Goal: Task Accomplishment & Management: Complete application form

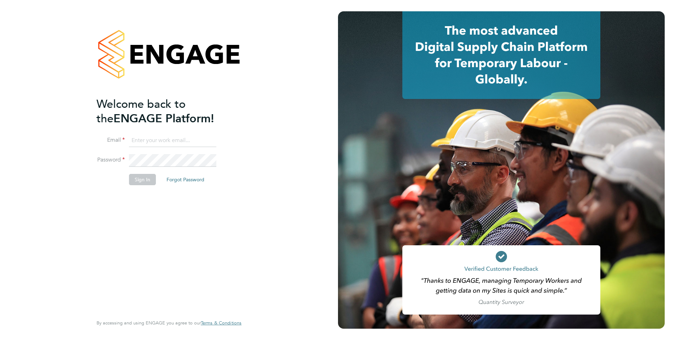
type input "[EMAIL_ADDRESS][PERSON_NAME][DOMAIN_NAME]"
click at [135, 180] on button "Sign In" at bounding box center [142, 179] width 27 height 11
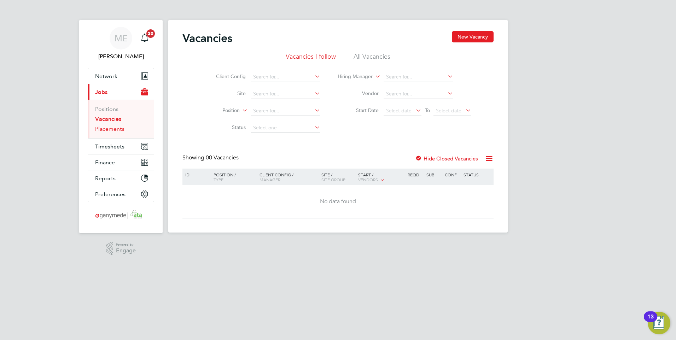
click at [112, 129] on link "Placements" at bounding box center [109, 128] width 29 height 7
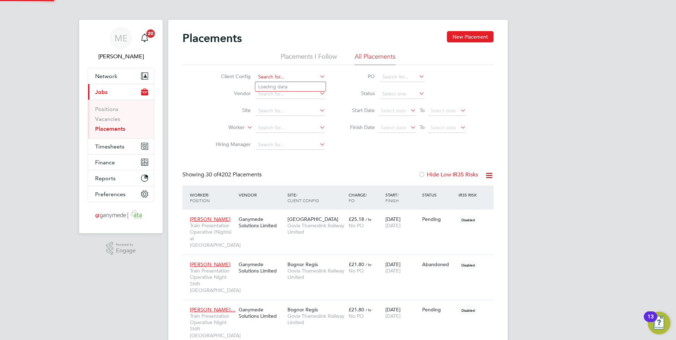
click at [272, 81] on input at bounding box center [291, 77] width 70 height 10
type input "SE trains"
click at [273, 82] on ul "Se Trains Limited" at bounding box center [290, 87] width 71 height 10
click at [271, 85] on li "Client Config" at bounding box center [267, 77] width 133 height 17
click at [271, 71] on li "Client Config" at bounding box center [267, 77] width 133 height 17
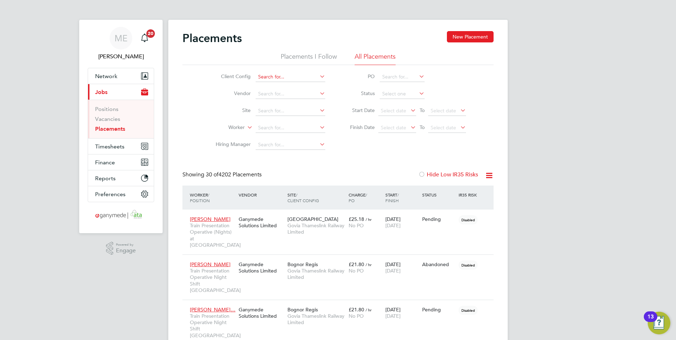
click at [270, 75] on input at bounding box center [291, 77] width 70 height 10
click at [269, 86] on b "Trains" at bounding box center [271, 87] width 13 height 6
type input "Se Trains Limited"
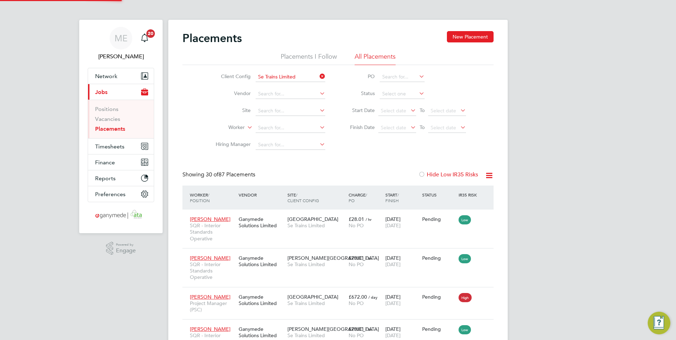
scroll to position [27, 49]
click at [109, 108] on link "Positions" at bounding box center [106, 109] width 23 height 7
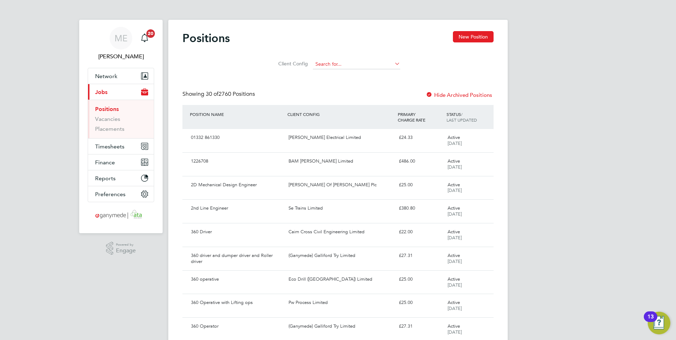
click at [333, 64] on input at bounding box center [356, 64] width 87 height 10
click at [325, 75] on b "Tra" at bounding box center [325, 74] width 7 height 6
type input "Se Trains Limited"
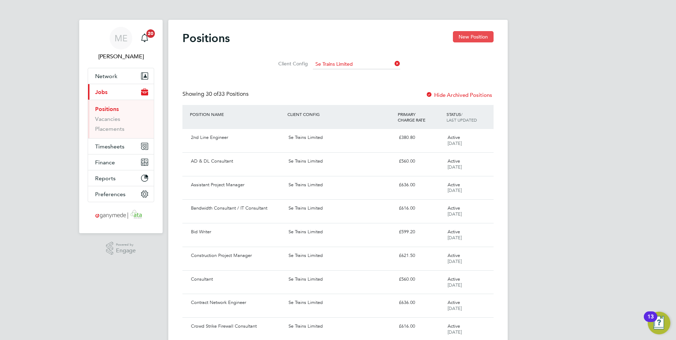
click at [466, 37] on button "New Position" at bounding box center [473, 36] width 41 height 11
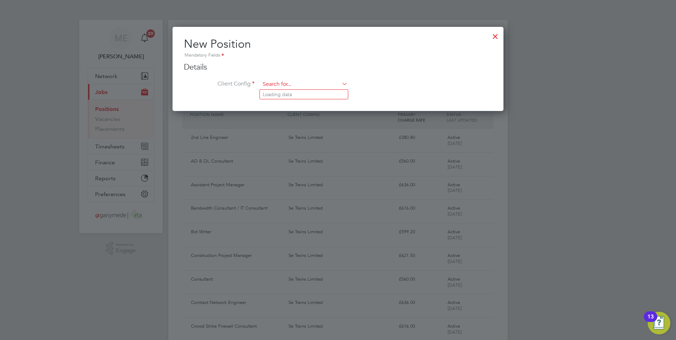
click at [292, 87] on input at bounding box center [303, 84] width 87 height 11
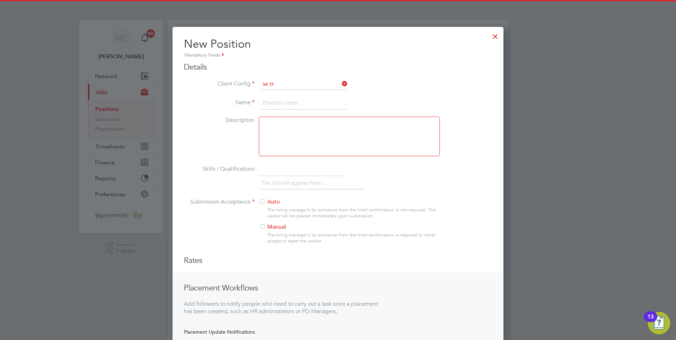
click at [263, 92] on b "Se" at bounding box center [266, 95] width 6 height 6
type input "Se Trains Limited"
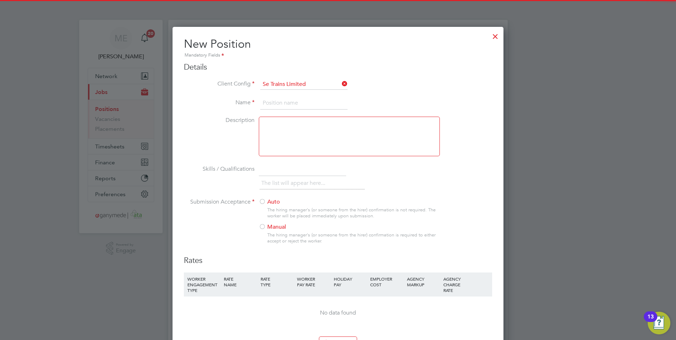
click at [269, 105] on input at bounding box center [303, 103] width 87 height 13
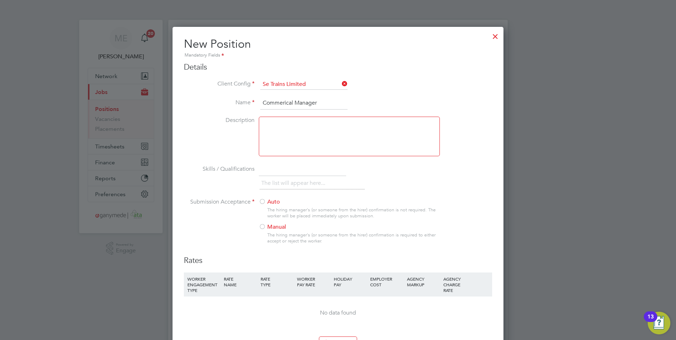
type input "Commerical Manager"
click at [262, 227] on div at bounding box center [262, 227] width 7 height 7
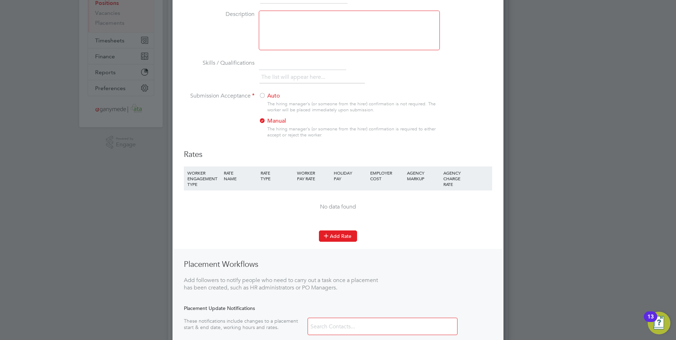
click at [329, 237] on icon at bounding box center [325, 235] width 5 height 5
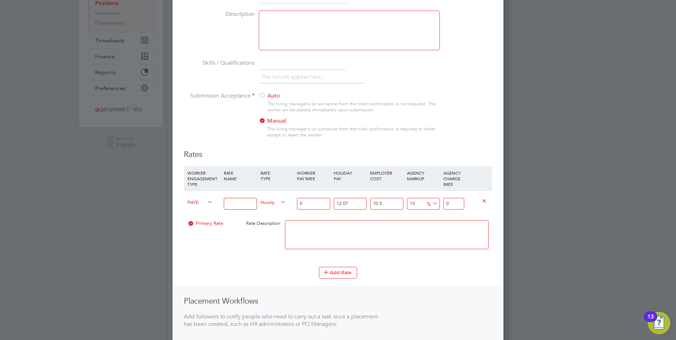
click at [206, 200] on icon at bounding box center [206, 202] width 0 height 10
click at [204, 202] on span "PAYE" at bounding box center [199, 202] width 25 height 8
click at [206, 198] on icon at bounding box center [206, 202] width 0 height 10
click at [206, 201] on icon at bounding box center [206, 202] width 0 height 10
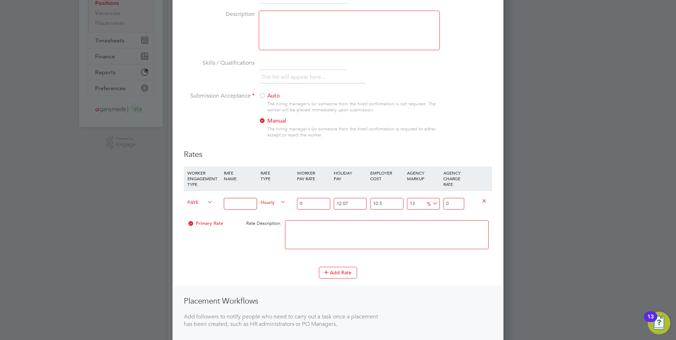
click at [206, 200] on icon at bounding box center [206, 202] width 0 height 10
click at [234, 203] on input at bounding box center [240, 204] width 33 height 12
click at [240, 202] on input at bounding box center [240, 204] width 33 height 12
type input "Daily rate"
click at [267, 201] on span "Hourly" at bounding box center [272, 202] width 25 height 8
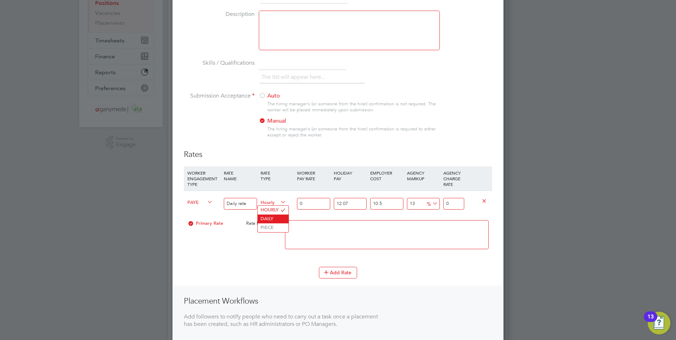
click at [264, 219] on li "DAILY" at bounding box center [273, 219] width 31 height 9
drag, startPoint x: 306, startPoint y: 199, endPoint x: 283, endPoint y: 199, distance: 23.7
click at [283, 199] on div "PAYE Daily rate Daily 0 12.07 n/a 10.5 n/a 13 0 % 0" at bounding box center [338, 203] width 308 height 26
type input "6"
type input "8.39617233"
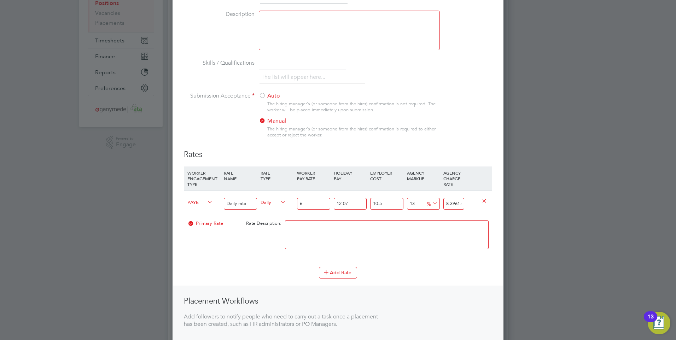
type input "60"
type input "83.9617233"
type input "600"
type input "839.617233"
type input "600"
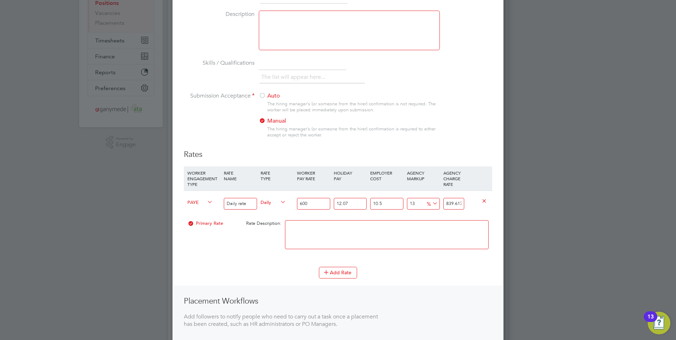
drag, startPoint x: 462, startPoint y: 203, endPoint x: 437, endPoint y: 203, distance: 24.4
click at [437, 203] on div "PAYE Daily rate Daily 600 12.07 n/a 10.5 n/a 13 96.593133 % 839.617233" at bounding box center [338, 203] width 308 height 26
type input "738.8691564647769"
type input "6233"
click at [424, 223] on textarea at bounding box center [387, 234] width 204 height 29
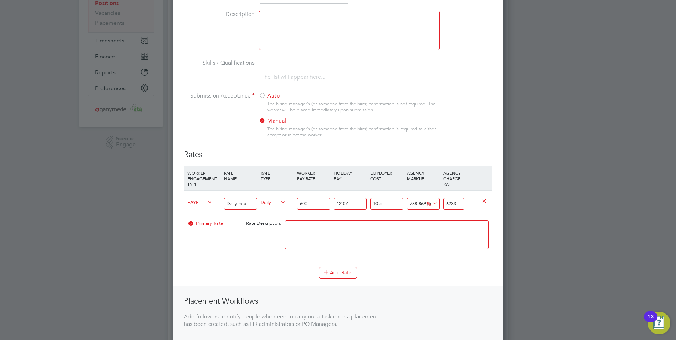
drag, startPoint x: 459, startPoint y: 206, endPoint x: 443, endPoint y: 205, distance: 15.9
click at [443, 205] on div "6233" at bounding box center [453, 204] width 24 height 26
click at [450, 203] on input "number" at bounding box center [453, 204] width 21 height 12
type input "-99.1924891803644"
type input "6"
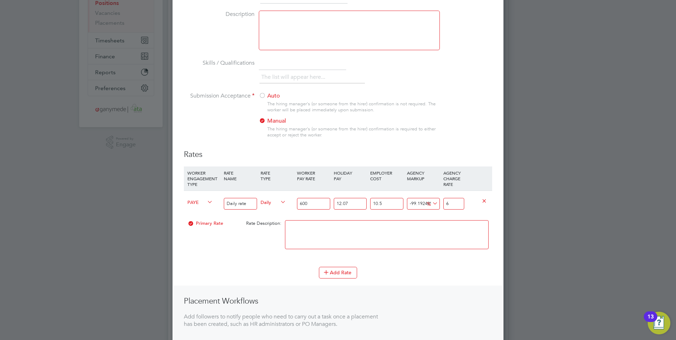
type input "-91.52113639382625"
type input "63"
type input "-14.403853118626973"
type input "636.00"
click at [310, 205] on input "600" at bounding box center [313, 204] width 33 height 12
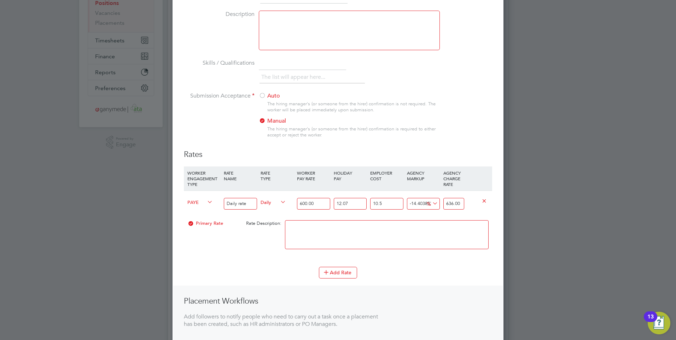
type input "600.00"
click at [259, 236] on div "Primary Rate Rate Description:" at bounding box center [338, 238] width 308 height 43
click at [418, 201] on div "-14.403853118626973 -107.0241 %" at bounding box center [423, 204] width 36 height 26
drag, startPoint x: 423, startPoint y: 202, endPoint x: 406, endPoint y: 202, distance: 16.3
click at [407, 202] on input "-14.403853118626973" at bounding box center [423, 204] width 33 height 12
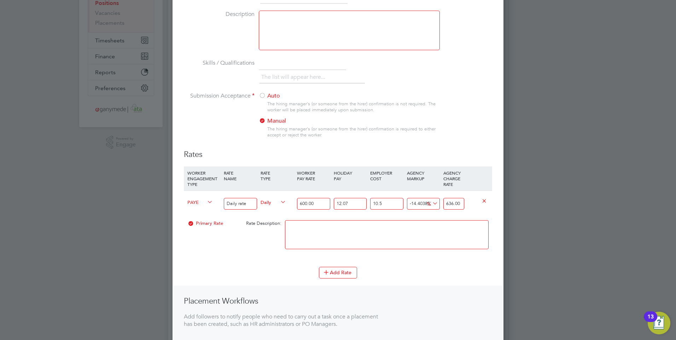
type input "03853118626973"
type input "28629600000741.516"
drag, startPoint x: 425, startPoint y: 204, endPoint x: 404, endPoint y: 204, distance: 21.2
click at [404, 204] on div "PAYE Daily rate Daily 600.00 12.07 n/a 10.5 n/a 03853118626973 28629599999998.4…" at bounding box center [338, 203] width 308 height 26
drag, startPoint x: 404, startPoint y: 204, endPoint x: 399, endPoint y: 218, distance: 14.9
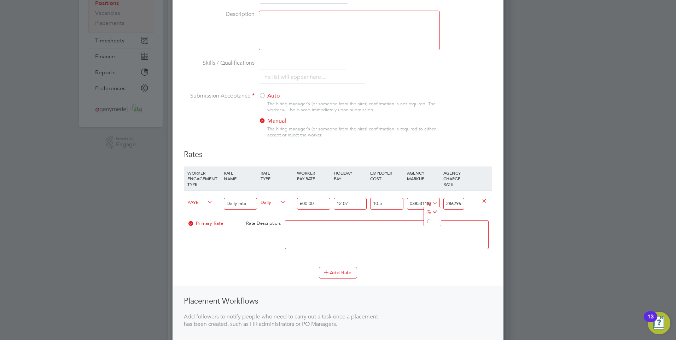
click at [399, 218] on div at bounding box center [386, 238] width 207 height 43
drag, startPoint x: 462, startPoint y: 203, endPoint x: 438, endPoint y: 203, distance: 23.7
click at [438, 203] on div "PAYE Daily rate Daily 600.00 12.07 n/a 10.5 n/a 03853118626973 28629599999998.4…" at bounding box center [338, 203] width 308 height 26
type input "-0.2029678445154067"
type input "00000741.516"
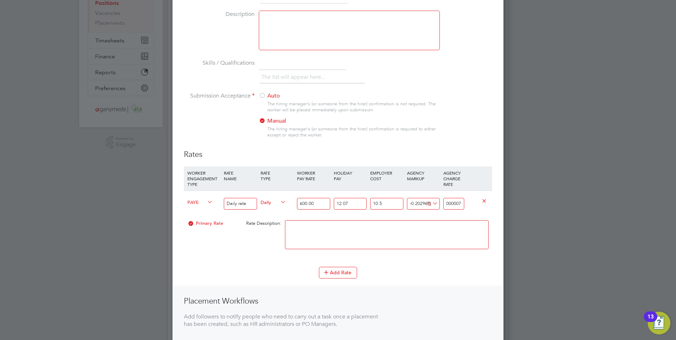
drag, startPoint x: 461, startPoint y: 203, endPoint x: 435, endPoint y: 204, distance: 26.2
click at [435, 204] on div "PAYE Daily rate Daily 600.00 12.07 n/a 10.5 n/a -0.2029678445154067 -1.5081 % 0…" at bounding box center [338, 203] width 308 height 26
type input "-94.41256346866811"
type input "41.51599999999999"
click at [485, 199] on icon at bounding box center [483, 200] width 5 height 5
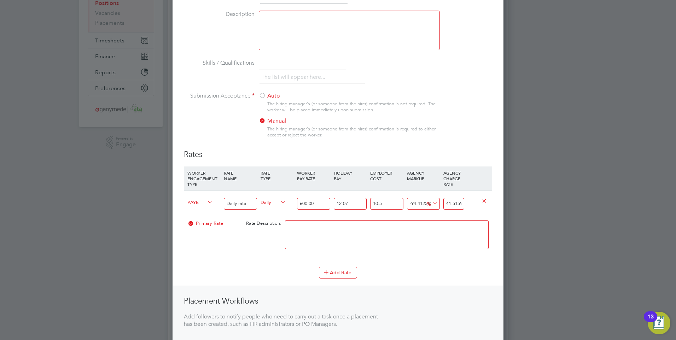
scroll to position [465, 331]
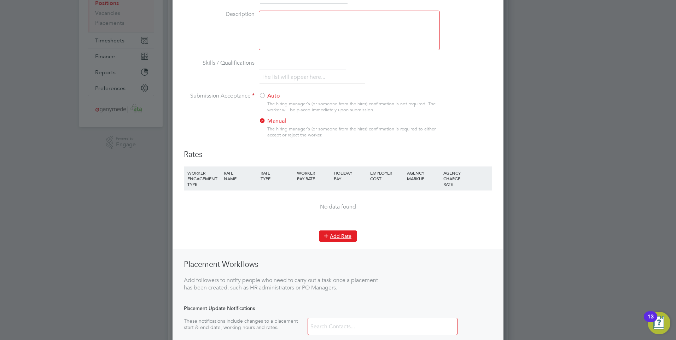
click at [332, 233] on button "Add Rate" at bounding box center [338, 235] width 38 height 11
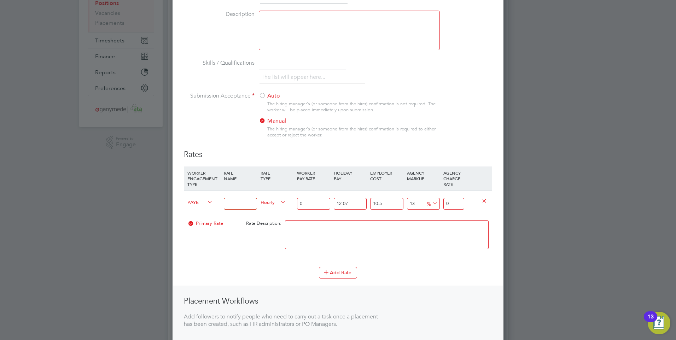
click at [241, 202] on input at bounding box center [240, 204] width 33 height 12
type input "d"
type input "Daily rate"
click at [267, 202] on span "Hourly" at bounding box center [272, 202] width 25 height 8
click at [270, 217] on li "DAILY" at bounding box center [273, 219] width 31 height 9
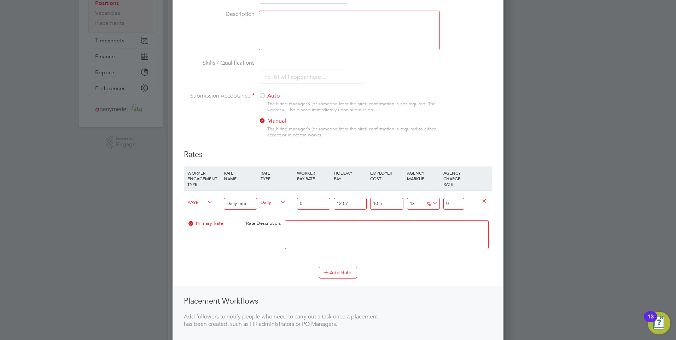
click at [302, 203] on input "0" at bounding box center [313, 204] width 33 height 12
type input "6"
type input "8.39617233"
type input "60"
type input "83.9617233"
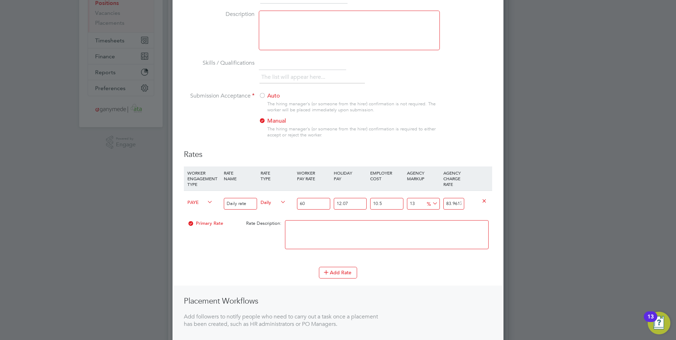
type input "600"
type input "839.617233"
type input "600.00"
drag, startPoint x: 459, startPoint y: 203, endPoint x: 440, endPoint y: 204, distance: 19.8
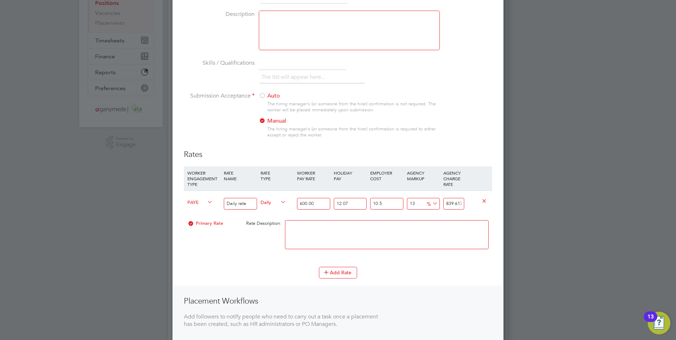
click at [440, 204] on div "PAYE Daily rate Daily 600.00 12.07 n/a 10.5 n/a 13 96.593133 % 839.617233" at bounding box center [338, 203] width 308 height 26
type input "873.4542930707092"
type input "7233"
drag, startPoint x: 452, startPoint y: 204, endPoint x: 438, endPoint y: 204, distance: 13.8
click at [438, 204] on div "PAYE Daily rate Daily 600.00 12.07 n/a 10.5 n/a 873.4542930707092 6489.9759 % 7…" at bounding box center [338, 203] width 308 height 26
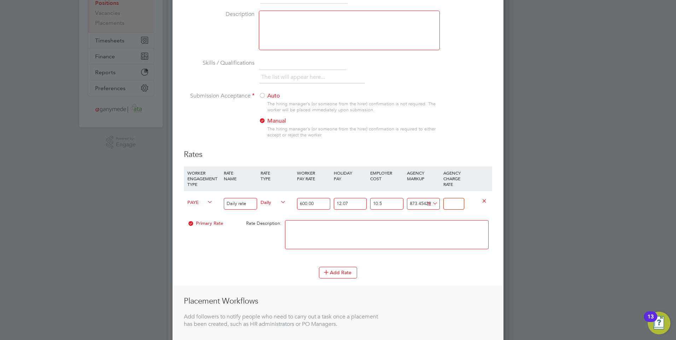
type input "-99.1924891803644"
type input "6"
type input "-91.52113639382625"
type input "63"
type input "-14.403853118626973"
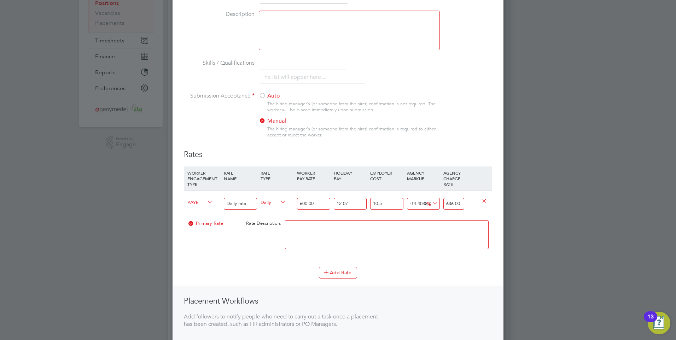
type input "636.00"
drag, startPoint x: 422, startPoint y: 202, endPoint x: 404, endPoint y: 204, distance: 18.1
click at [404, 204] on div "PAYE Daily rate Daily 600.00 12.07 n/a 10.5 n/a -14.403853118626973 -107.0241 %…" at bounding box center [338, 203] width 308 height 26
type input "3853118626973"
type input "28629600000741.516"
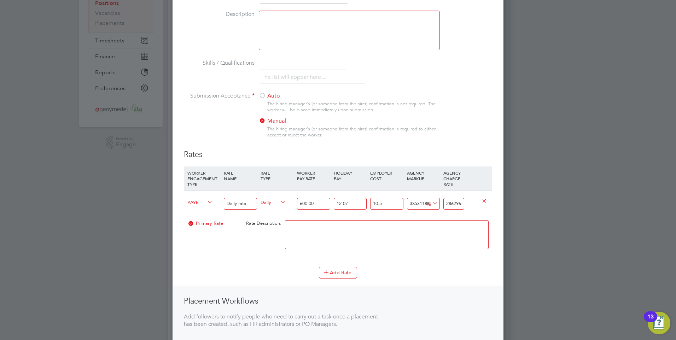
drag, startPoint x: 419, startPoint y: 202, endPoint x: 406, endPoint y: 201, distance: 12.8
click at [406, 201] on div "3853118626973 28629599999998.492 %" at bounding box center [423, 204] width 36 height 26
type input "118626973"
type input "881427741.514593"
drag, startPoint x: 423, startPoint y: 203, endPoint x: 402, endPoint y: 204, distance: 20.9
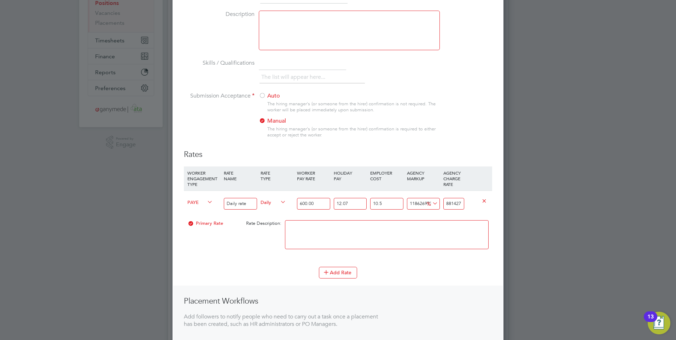
click at [402, 204] on div "PAYE Daily rate Daily 600.00 12.07 n/a 10.5 n/a 118626973 881426998.490493 % 88…" at bounding box center [338, 203] width 308 height 26
type input "6973"
type input "52554.094593"
drag, startPoint x: 420, startPoint y: 204, endPoint x: 405, endPoint y: 205, distance: 15.2
click at [405, 205] on div "6973 51811.070493 %" at bounding box center [423, 204] width 36 height 26
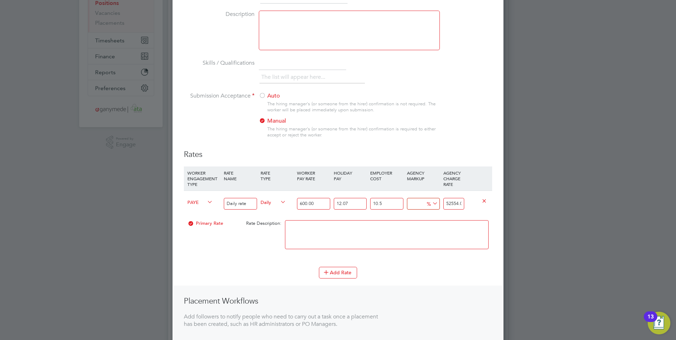
type input "6"
type input "787.605546"
drag, startPoint x: 460, startPoint y: 202, endPoint x: 436, endPoint y: 202, distance: 24.0
click at [436, 202] on div "PAYE Daily rate Daily 600.00 12.07 n/a 10.5 n/a 6 44.581446 % 787.605546" at bounding box center [338, 203] width 308 height 26
type input "646.4091676165012"
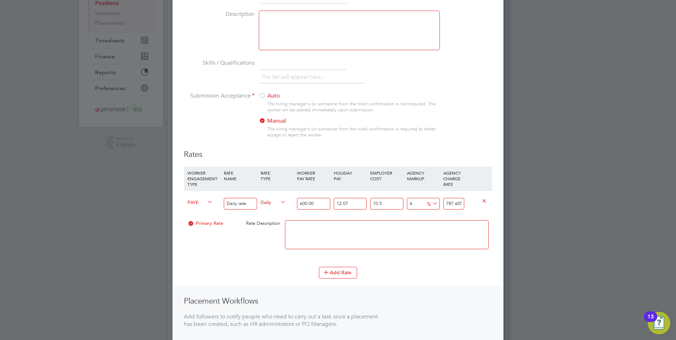
type input "5546"
drag, startPoint x: 456, startPoint y: 200, endPoint x: 440, endPoint y: 204, distance: 16.2
click at [440, 204] on div "PAYE Daily rate Daily 600.00 12.07 n/a 10.5 n/a 646.4091676165012 4802.9759 % 5…" at bounding box center [338, 203] width 308 height 26
type input "-99.1924891803644"
type input "6"
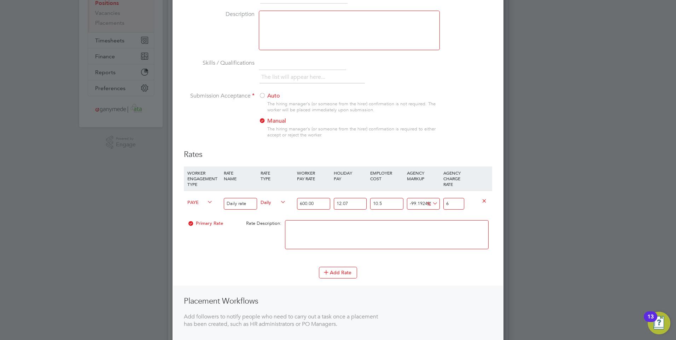
type input "-91.52113639382625"
type input "63"
type input "-14.403853118626973"
type input "636.00"
click at [394, 234] on textarea at bounding box center [387, 234] width 204 height 29
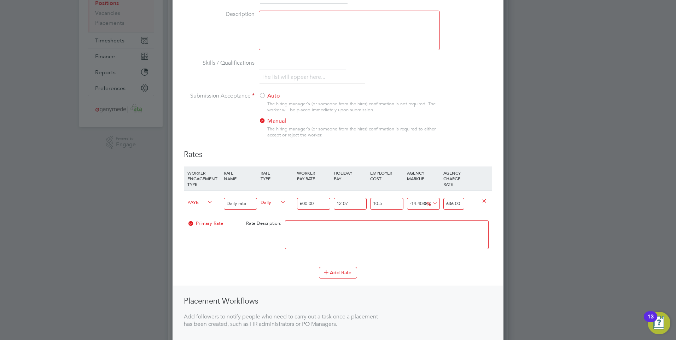
click at [203, 233] on div "Primary Rate Rate Description:" at bounding box center [338, 238] width 308 height 43
click at [413, 274] on div "Add Rate" at bounding box center [338, 272] width 308 height 11
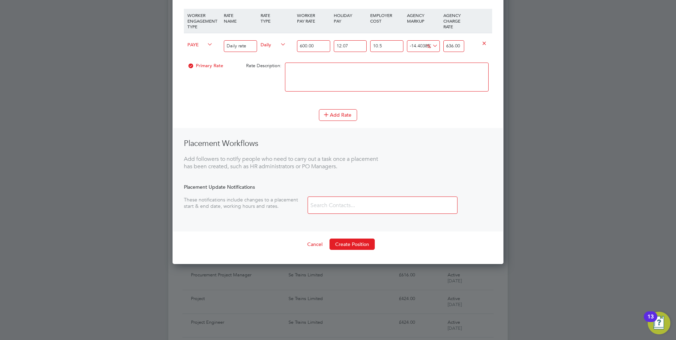
scroll to position [212, 0]
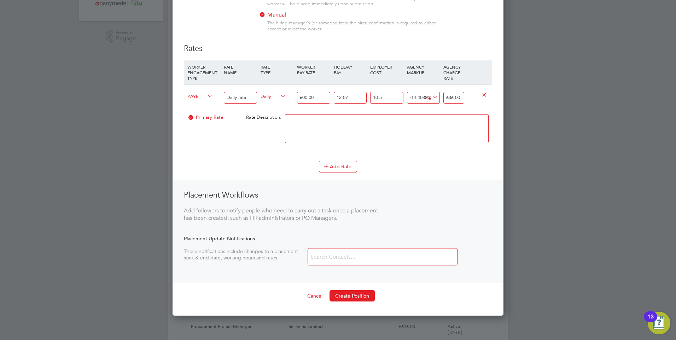
drag, startPoint x: 423, startPoint y: 96, endPoint x: 407, endPoint y: 93, distance: 16.2
click at [407, 93] on input "-14.403853118626973" at bounding box center [423, 98] width 33 height 12
type input "3853118626973"
type input "28629600000741.516"
drag, startPoint x: 419, startPoint y: 96, endPoint x: 401, endPoint y: 92, distance: 18.2
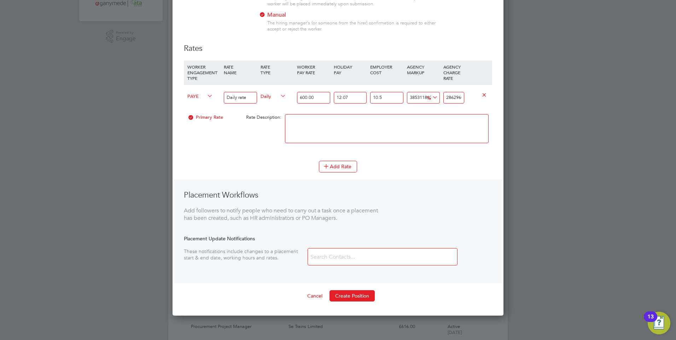
click at [401, 92] on div "PAYE Daily rate Daily 600.00 12.07 n/a 10.5 n/a 3853118626973 28629599999998.49…" at bounding box center [338, 97] width 308 height 26
type input "118626973"
type input "881427741.514593"
drag, startPoint x: 422, startPoint y: 98, endPoint x: 400, endPoint y: 95, distance: 22.0
click at [400, 95] on div "PAYE Daily rate Daily 600.00 12.07 n/a 10.5 n/a 118626973 881426998.490493 % 88…" at bounding box center [338, 97] width 308 height 26
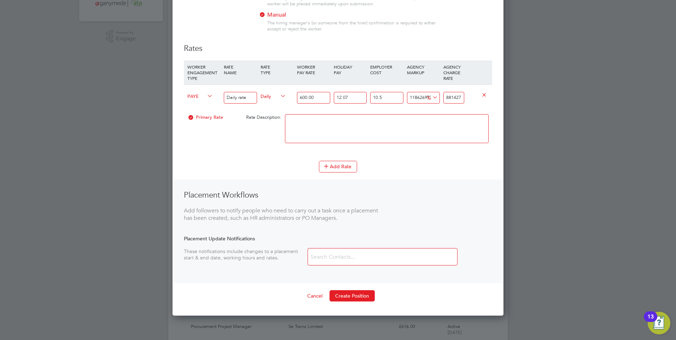
type input "6973"
type input "52554.094593"
drag, startPoint x: 421, startPoint y: 97, endPoint x: 396, endPoint y: 94, distance: 25.7
click at [396, 94] on div "PAYE Daily rate Daily 600.00 12.07 n/a 10.5 n/a 6973 51811.070493 % 52554.094593" at bounding box center [338, 97] width 308 height 26
type input "6"
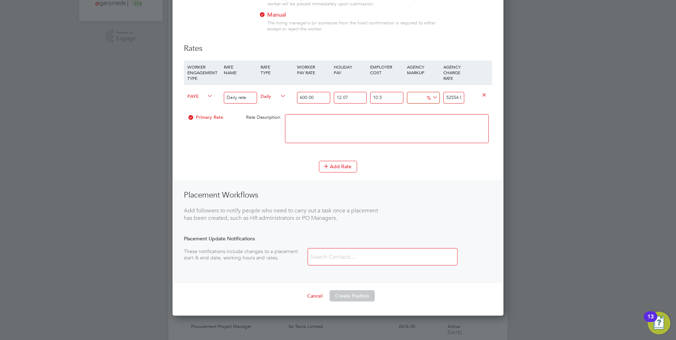
type input "787.605546"
drag, startPoint x: 463, startPoint y: 97, endPoint x: 440, endPoint y: 95, distance: 22.7
click at [440, 95] on div "PAYE Daily rate Daily 600.00 12.07 n/a 10.5 n/a 6 44.581446 % 787.605546" at bounding box center [338, 97] width 308 height 26
type input "-26.516515413160892"
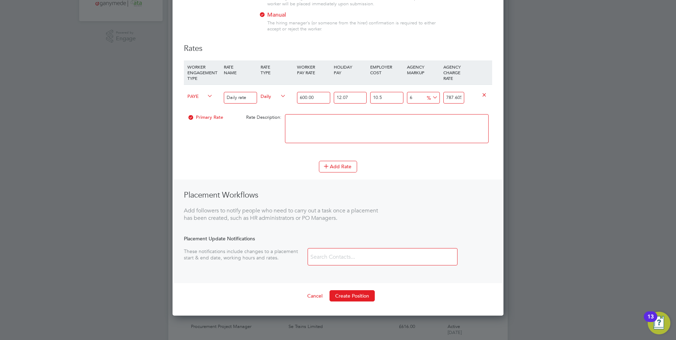
type input "546"
drag, startPoint x: 460, startPoint y: 98, endPoint x: 443, endPoint y: 95, distance: 17.1
click at [443, 95] on input "546" at bounding box center [453, 98] width 21 height 12
type input "-99.1924891803644"
type input "6"
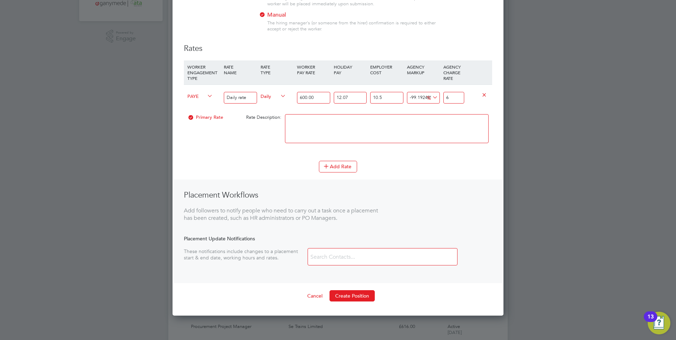
type input "-91.52113639382625"
type input "63"
type input "-14.403853118626973"
type input "636.00"
click at [225, 134] on div "Primary Rate Rate Description:" at bounding box center [338, 132] width 308 height 43
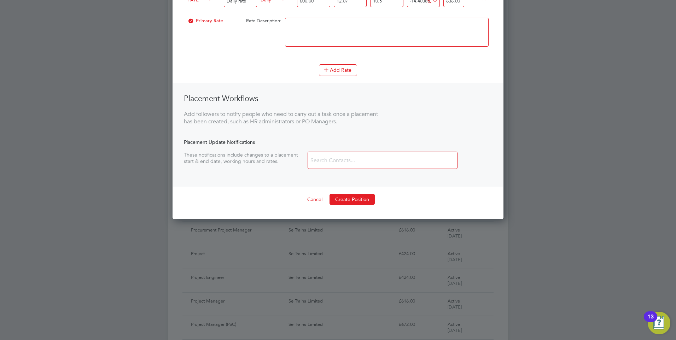
scroll to position [318, 0]
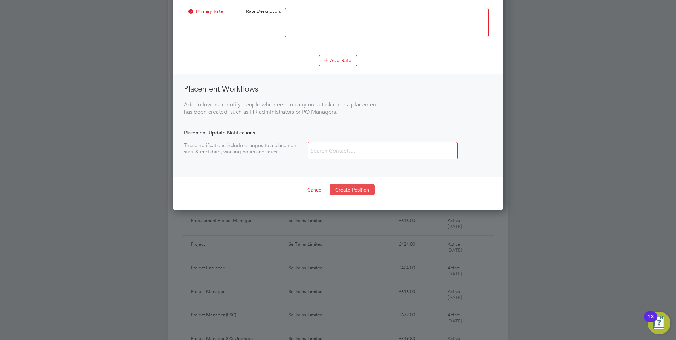
click at [342, 189] on button "Create Position" at bounding box center [351, 189] width 45 height 11
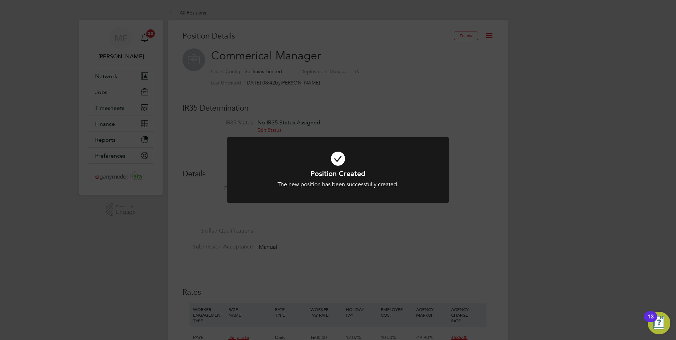
click at [345, 225] on div "Position Created The new position has been successfully created. Cancel Okay" at bounding box center [338, 170] width 676 height 340
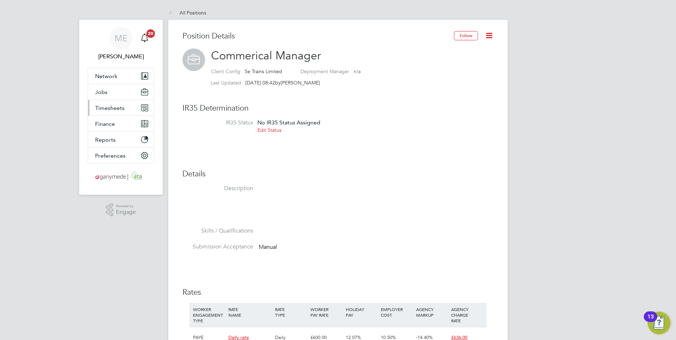
click at [111, 106] on span "Timesheets" at bounding box center [109, 108] width 29 height 7
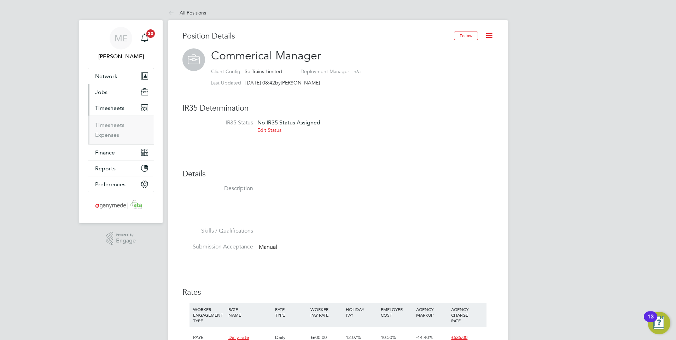
click at [107, 94] on button "Jobs" at bounding box center [121, 92] width 66 height 16
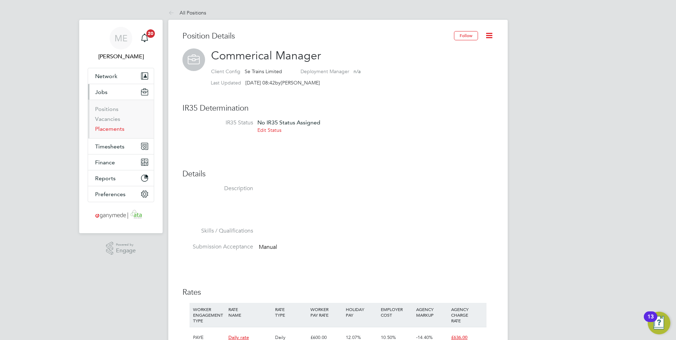
click at [108, 126] on link "Placements" at bounding box center [109, 128] width 29 height 7
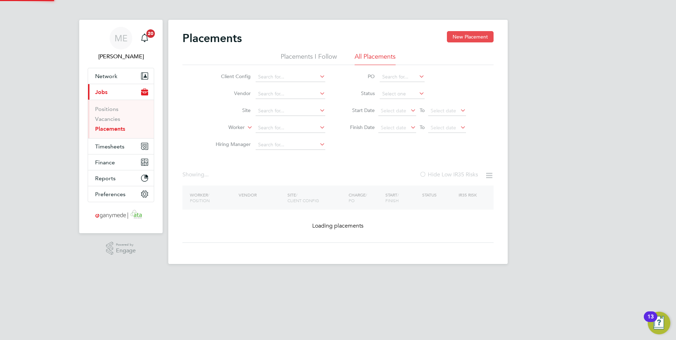
click at [460, 37] on button "New Placement" at bounding box center [470, 36] width 47 height 11
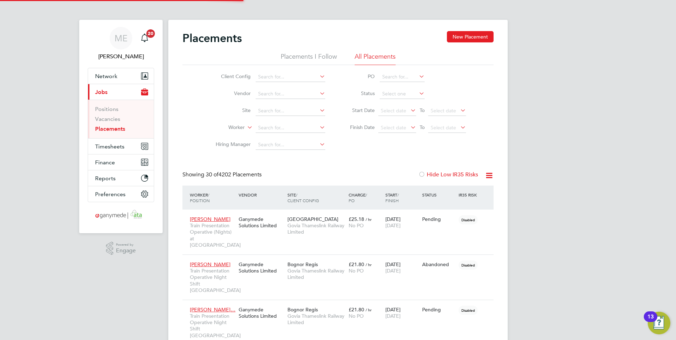
scroll to position [40, 49]
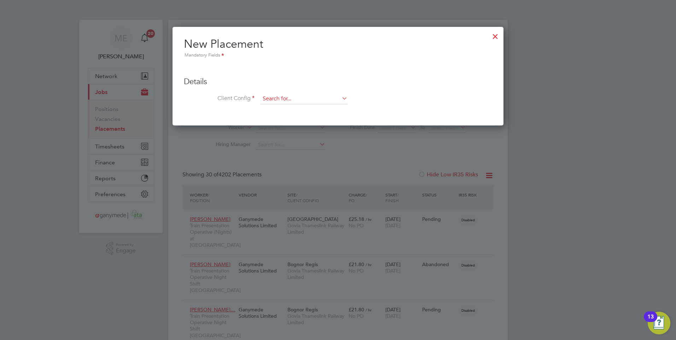
click at [282, 96] on input at bounding box center [303, 99] width 87 height 11
click at [284, 108] on li "Se Tr ains Limited" at bounding box center [304, 109] width 88 height 10
type input "Se Trains Limited"
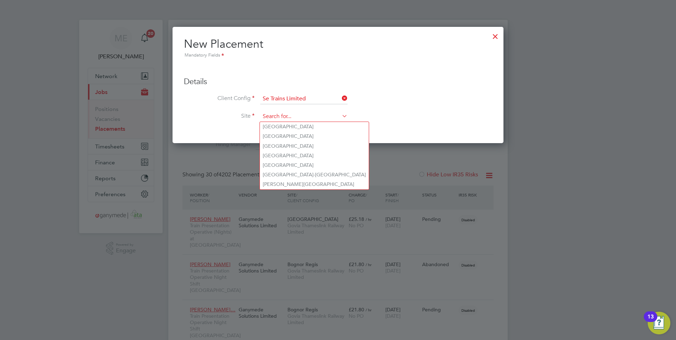
click at [275, 115] on input at bounding box center [303, 116] width 87 height 11
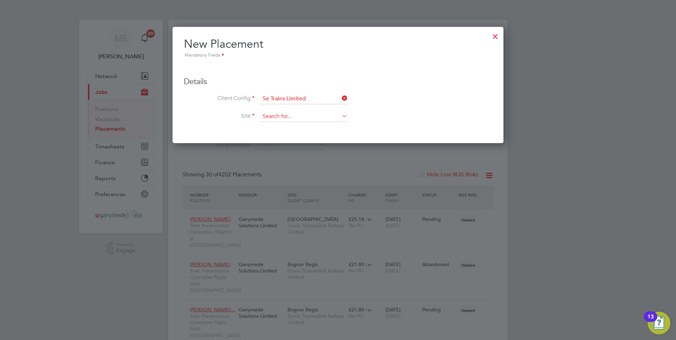
click at [326, 120] on input at bounding box center [303, 116] width 87 height 11
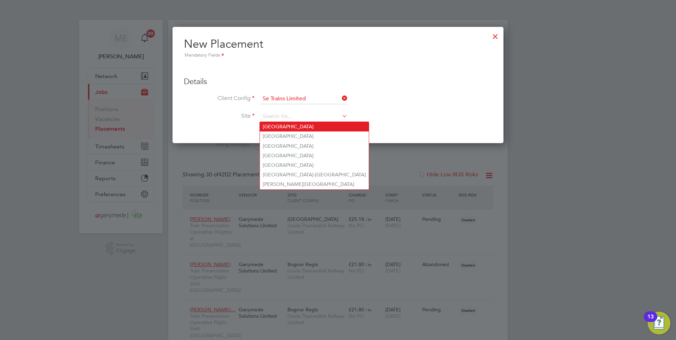
click at [302, 124] on li "Albany House" at bounding box center [314, 127] width 109 height 10
type input "Albany House"
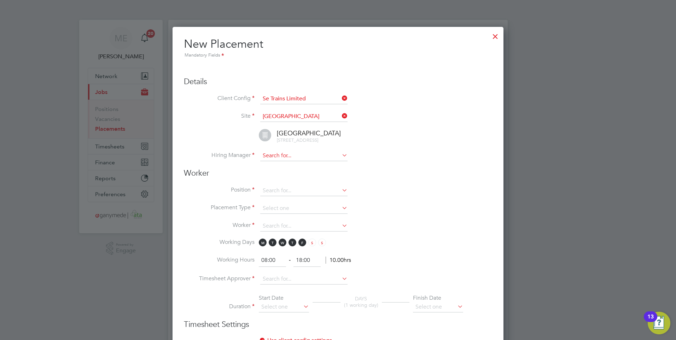
click at [283, 155] on input at bounding box center [303, 156] width 87 height 11
type input "e"
type input "ellie"
click at [494, 37] on div at bounding box center [495, 34] width 13 height 13
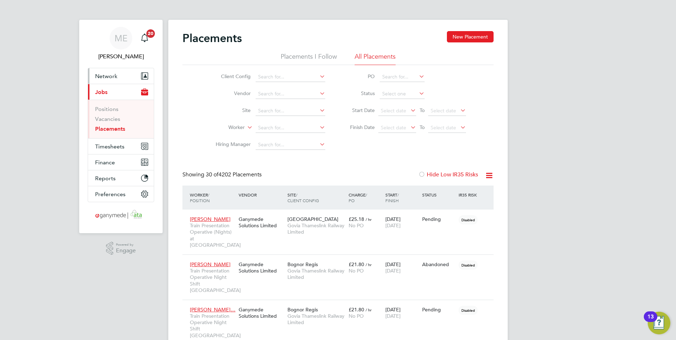
click at [106, 74] on span "Network" at bounding box center [106, 76] width 22 height 7
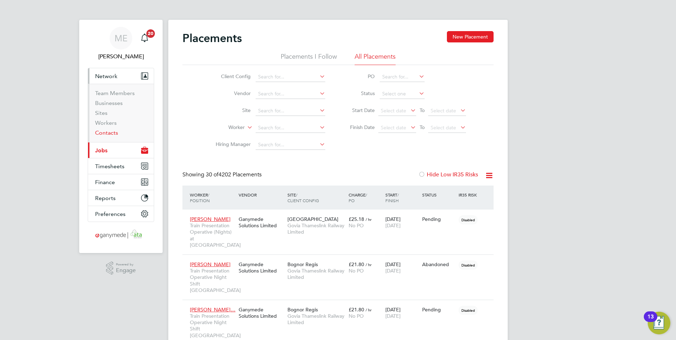
click at [108, 133] on link "Contacts" at bounding box center [106, 132] width 23 height 7
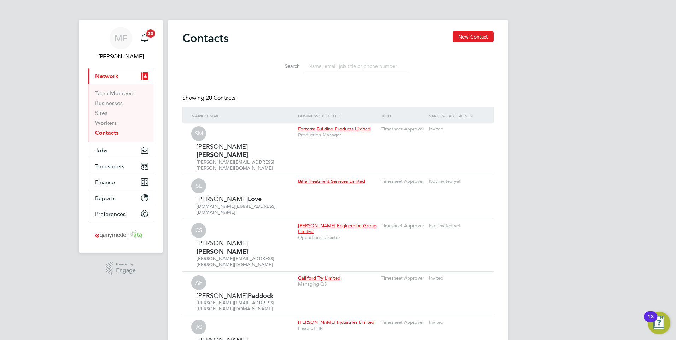
click at [323, 70] on input at bounding box center [356, 66] width 103 height 14
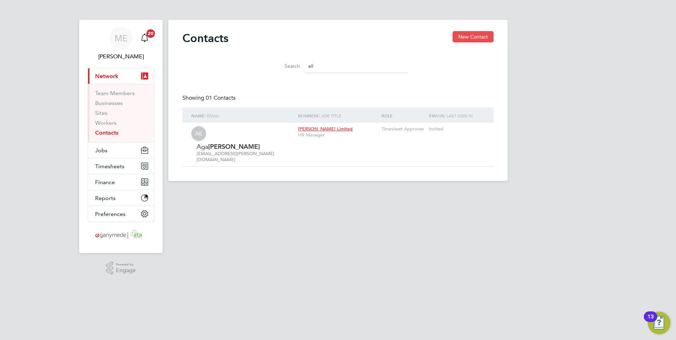
type input "ell"
click at [460, 33] on button "New Contact" at bounding box center [472, 36] width 41 height 11
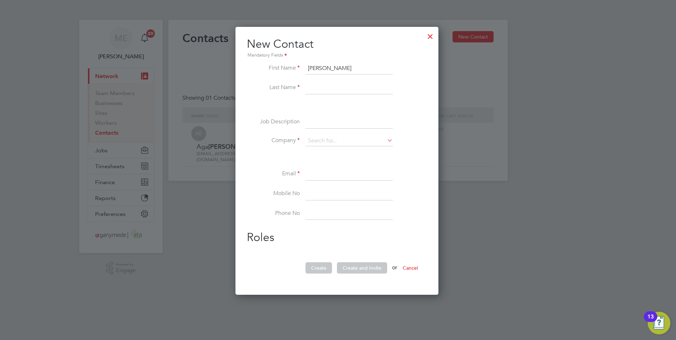
type input "Ellie"
drag, startPoint x: 344, startPoint y: 89, endPoint x: 340, endPoint y: 92, distance: 4.3
click at [344, 89] on input at bounding box center [348, 88] width 87 height 13
type input "Mascal"
click at [336, 141] on input at bounding box center [348, 141] width 87 height 11
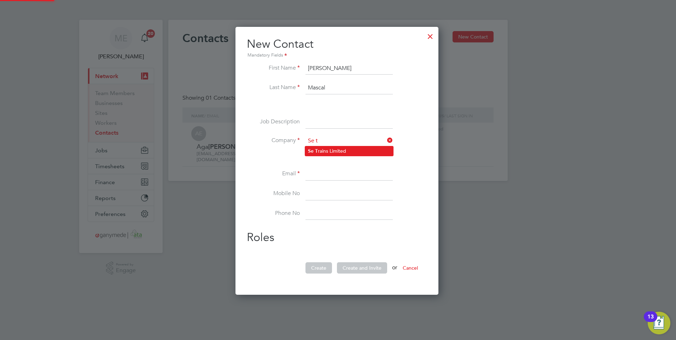
click at [313, 146] on li "Se T rains Limited" at bounding box center [349, 151] width 88 height 10
type input "Se Trains Limited"
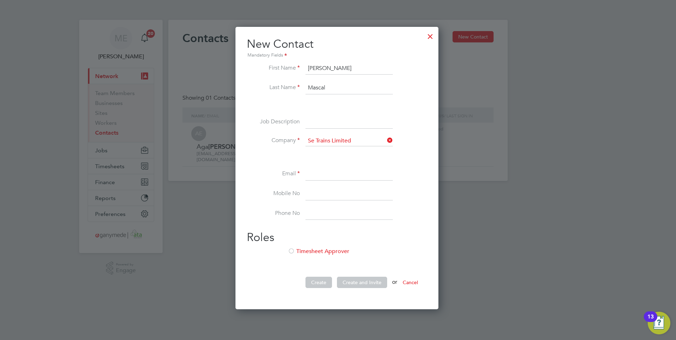
paste input "ellie.mascall@southeasternrailway.co.uk"
type input "ellie.mascall@southeasternrailway.co.uk"
click at [292, 251] on div at bounding box center [291, 251] width 7 height 7
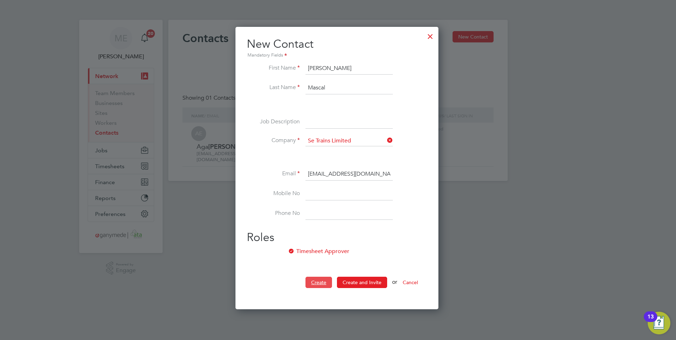
click at [314, 281] on button "Create" at bounding box center [318, 282] width 27 height 11
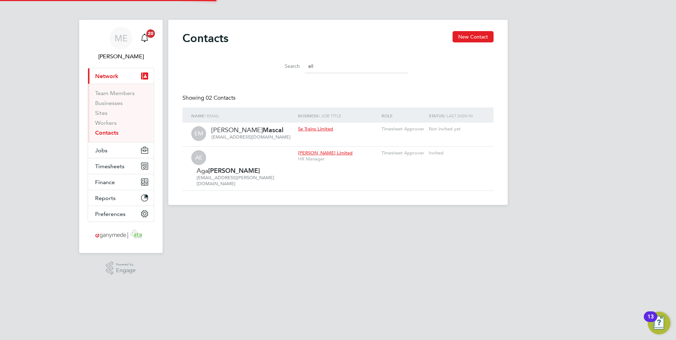
scroll to position [283, 205]
click at [115, 150] on button "Jobs" at bounding box center [121, 150] width 66 height 16
click at [96, 150] on span "Jobs" at bounding box center [101, 150] width 12 height 7
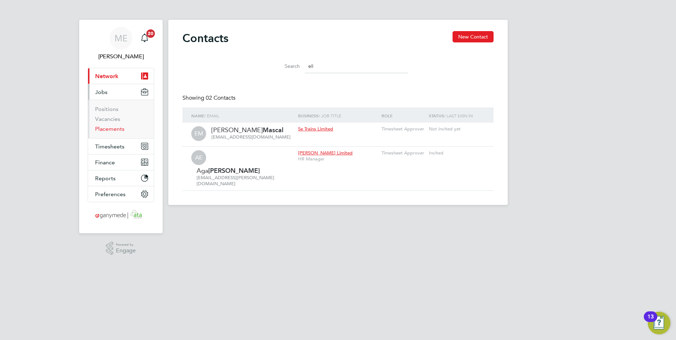
click at [101, 126] on link "Placements" at bounding box center [109, 128] width 29 height 7
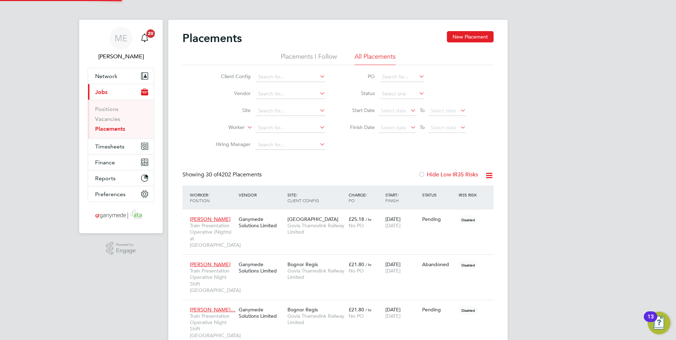
scroll to position [40, 49]
click at [262, 128] on input at bounding box center [291, 128] width 70 height 10
click at [468, 36] on button "New Placement" at bounding box center [470, 36] width 47 height 11
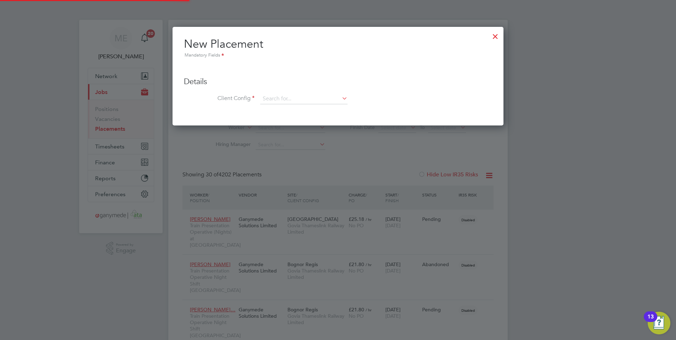
scroll to position [99, 331]
click at [273, 95] on input at bounding box center [303, 99] width 87 height 11
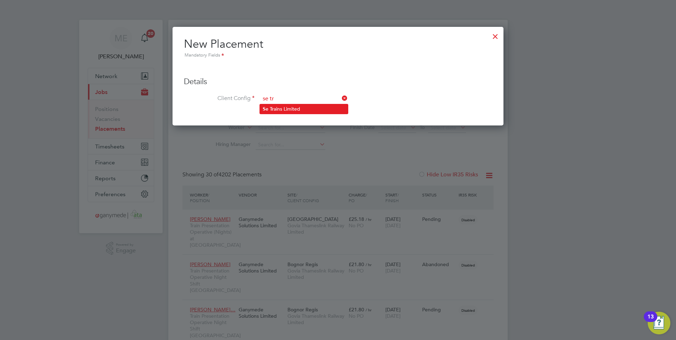
click at [270, 105] on li "Se Tr ains Limited" at bounding box center [304, 109] width 88 height 10
type input "Se Trains Limited"
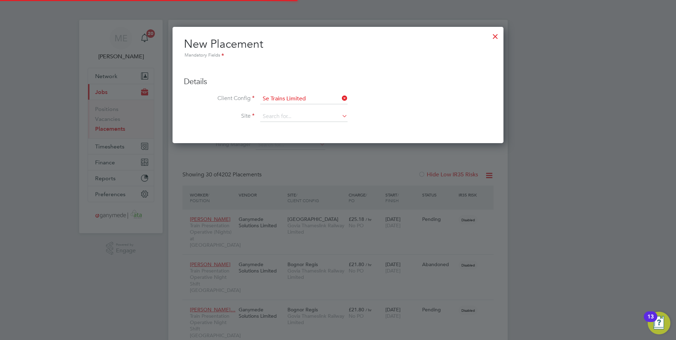
scroll to position [117, 331]
click at [271, 111] on li "Client Config Se Trains Limited" at bounding box center [338, 103] width 308 height 18
click at [271, 113] on input at bounding box center [303, 116] width 87 height 11
click at [273, 126] on li "Albany House" at bounding box center [314, 127] width 109 height 10
type input "Albany House"
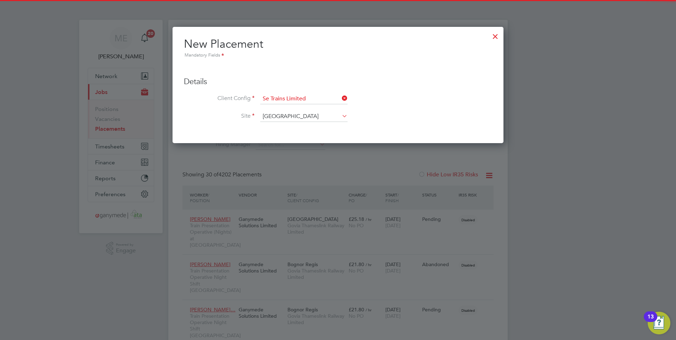
scroll to position [749, 331]
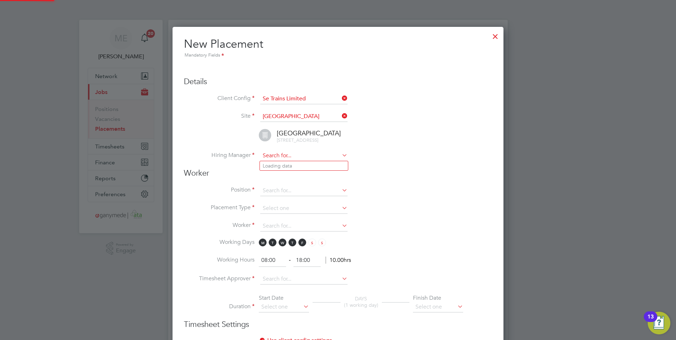
click at [272, 157] on input at bounding box center [303, 156] width 87 height 11
click at [294, 154] on input at bounding box center [303, 156] width 87 height 11
click at [283, 164] on li "Ellie Mascal" at bounding box center [304, 166] width 88 height 10
type input "Ellie Mascal"
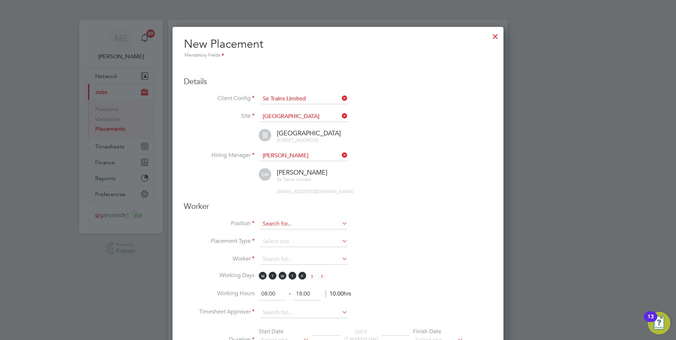
click at [271, 227] on input at bounding box center [303, 224] width 87 height 11
click at [278, 252] on li "Co mmerical Manager" at bounding box center [327, 253] width 134 height 10
type input "Commerical Manager"
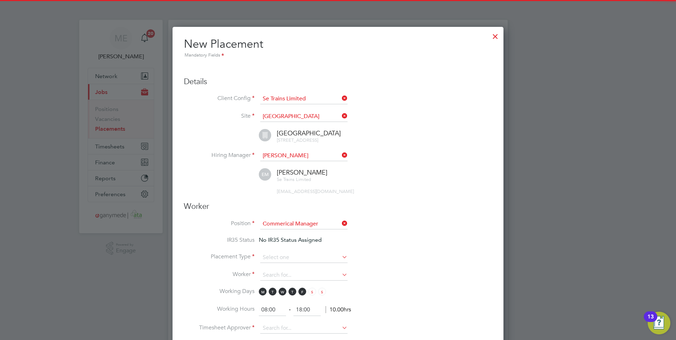
scroll to position [35, 0]
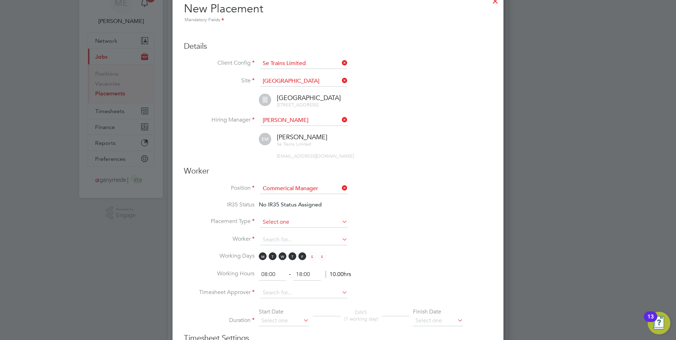
click at [269, 219] on input at bounding box center [303, 222] width 87 height 11
click at [270, 231] on li "Temporary" at bounding box center [304, 231] width 88 height 9
type input "Temporary"
click at [272, 239] on input at bounding box center [303, 240] width 87 height 11
click at [284, 249] on b "Jonathan" at bounding box center [283, 250] width 41 height 6
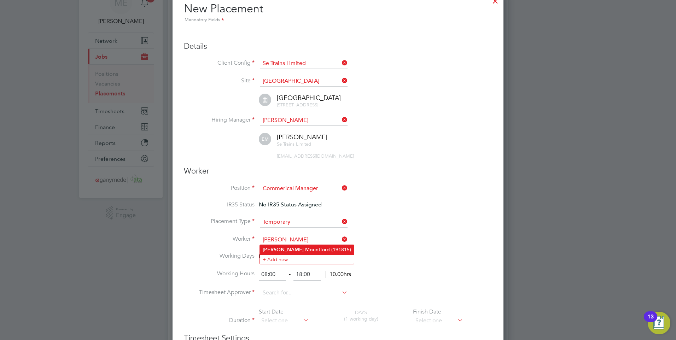
type input "Jonathan Mountford (191815)"
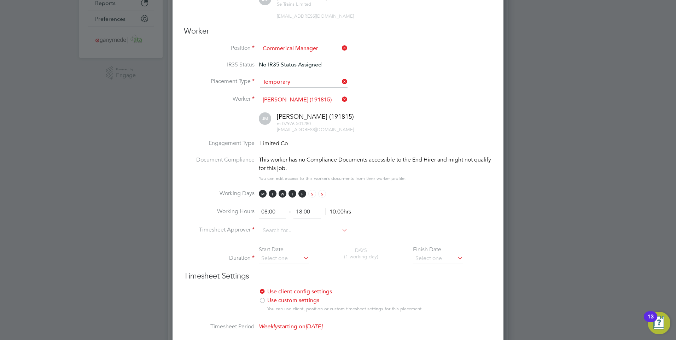
scroll to position [177, 0]
click at [275, 228] on input at bounding box center [303, 229] width 87 height 11
click at [270, 240] on li "Ellie Mascal" at bounding box center [304, 239] width 88 height 10
type input "Ellie Mascal"
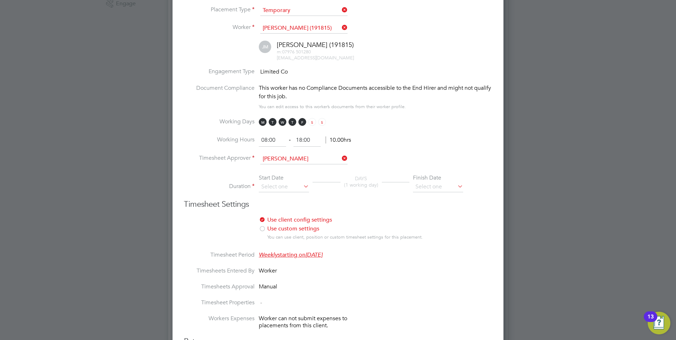
scroll to position [247, 0]
click at [280, 186] on input at bounding box center [284, 186] width 50 height 11
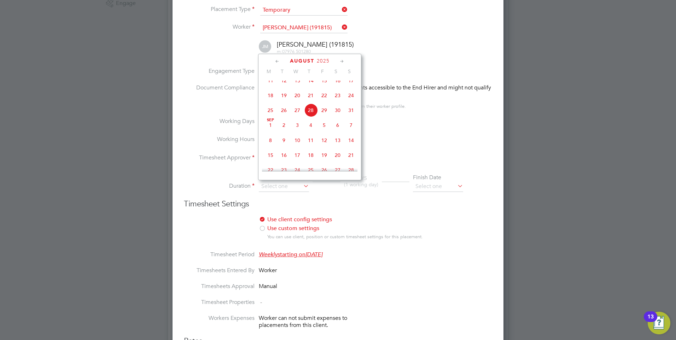
click at [267, 122] on span "Sep" at bounding box center [270, 120] width 13 height 4
type input "01 Sep 2025"
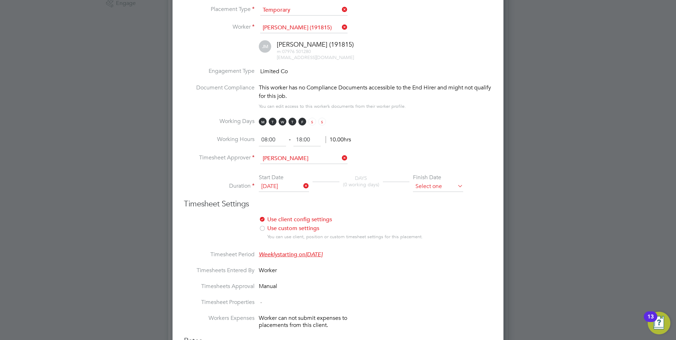
click at [442, 187] on input at bounding box center [438, 186] width 50 height 11
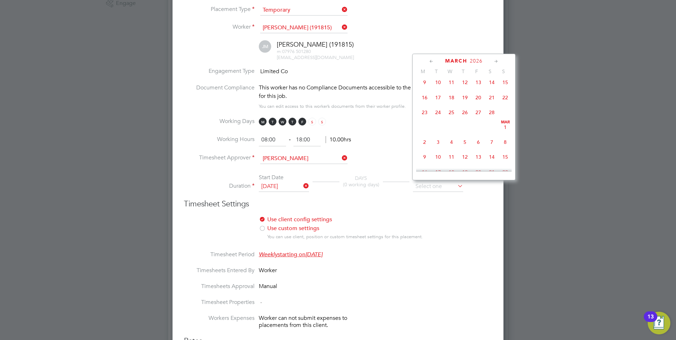
scroll to position [703, 0]
click at [503, 67] on span "Mar" at bounding box center [504, 65] width 13 height 4
type input "01 Mar 2026"
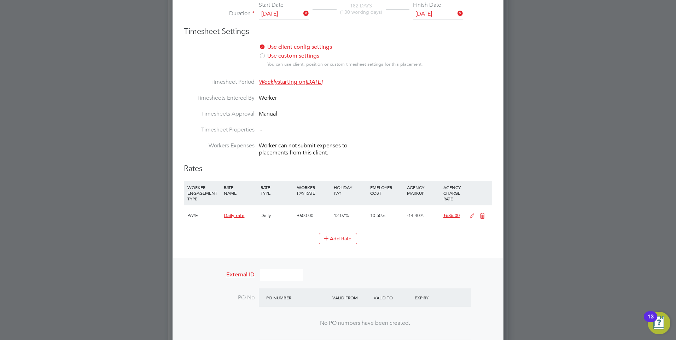
scroll to position [424, 0]
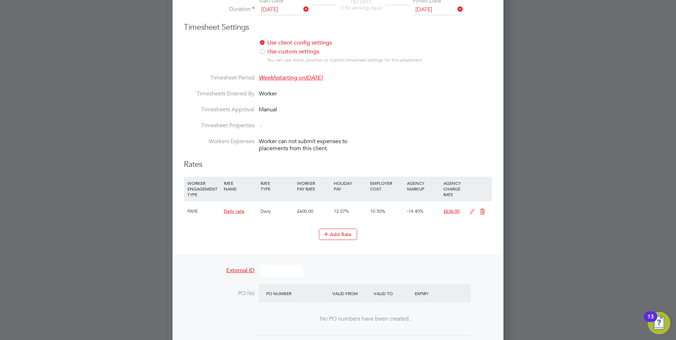
click at [470, 210] on icon at bounding box center [472, 212] width 9 height 6
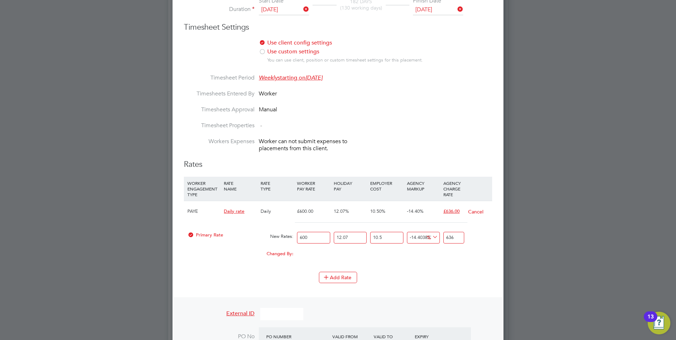
drag, startPoint x: 423, startPoint y: 236, endPoint x: 407, endPoint y: 236, distance: 16.3
click at [407, 236] on input "-14.403853118626973" at bounding box center [423, 238] width 33 height 12
type input "3853118626973"
type input "28629600000741.516"
drag, startPoint x: 416, startPoint y: 237, endPoint x: 398, endPoint y: 237, distance: 17.7
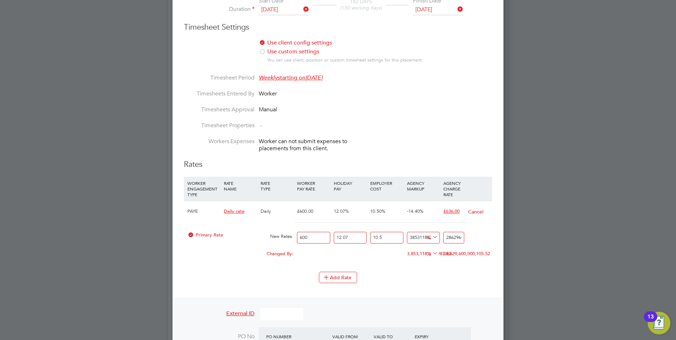
click at [398, 237] on div "Primary Rate New Rates: 600 12.07 n/a 10.5 n/a 3853118626973 28629599999998.492…" at bounding box center [338, 237] width 308 height 19
type input "18626973"
type input "138403641.514593"
drag, startPoint x: 421, startPoint y: 235, endPoint x: 390, endPoint y: 235, distance: 30.7
click at [390, 235] on div "Primary Rate New Rates: 600 12.07 n/a 10.5 n/a 18626973 138402898.490493 % 1384…" at bounding box center [338, 237] width 308 height 19
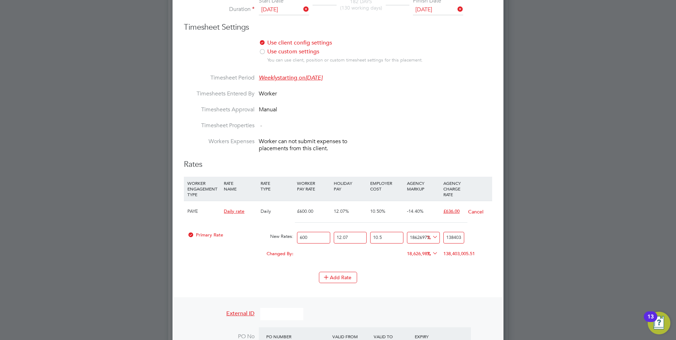
type input "6973"
type input "52554.094593"
drag, startPoint x: 421, startPoint y: 236, endPoint x: 403, endPoint y: 237, distance: 18.1
click at [403, 237] on div "Primary Rate New Rates: 600 12.07 n/a 10.5 n/a 6973 51811.070493 % 52554.094593" at bounding box center [338, 237] width 308 height 19
type input "0"
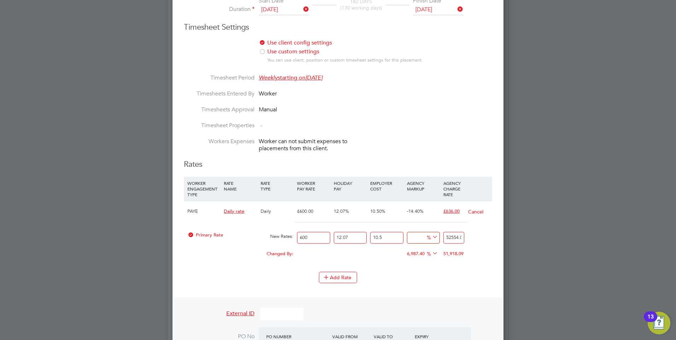
type input "743.0241"
drag, startPoint x: 460, startPoint y: 237, endPoint x: 439, endPoint y: 237, distance: 21.6
click at [439, 237] on div "Primary Rate New Rates: 600 12.07 n/a 10.5 n/a 0 0 % 743.0241" at bounding box center [338, 237] width 308 height 19
type input "-94.48200939915677"
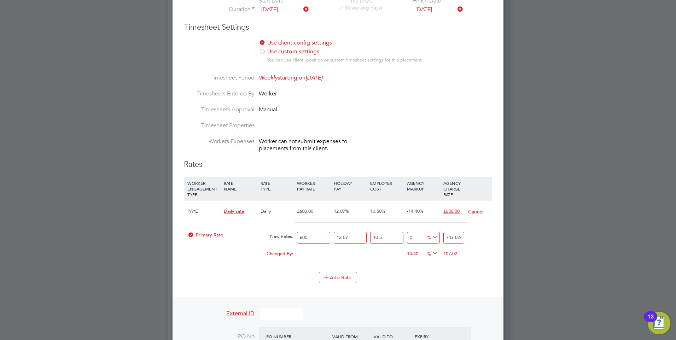
type input "41"
drag, startPoint x: 458, startPoint y: 237, endPoint x: 434, endPoint y: 237, distance: 24.0
click at [434, 237] on div "Primary Rate New Rates: 600 12.07 n/a 10.5 n/a -94.48200939915677 -702.0241 % 41" at bounding box center [338, 237] width 308 height 19
type input "41"
drag, startPoint x: 313, startPoint y: 237, endPoint x: 282, endPoint y: 235, distance: 31.5
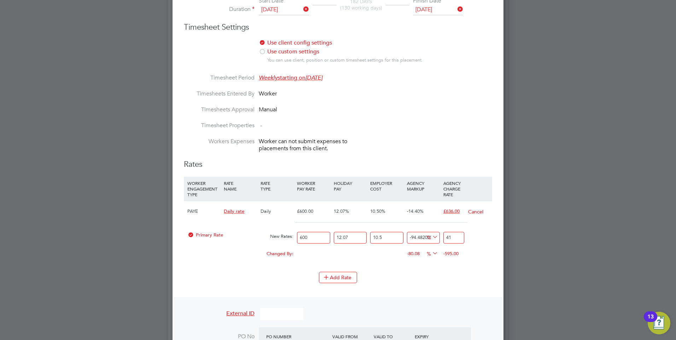
click at [282, 235] on div "Primary Rate New Rates: 600 12.07 n/a 10.5 n/a -94.48200939915677 -702.0241 % 41" at bounding box center [338, 237] width 308 height 19
type input "0"
click at [452, 237] on input "0" at bounding box center [453, 238] width 21 height 12
drag, startPoint x: 424, startPoint y: 239, endPoint x: 389, endPoint y: 236, distance: 35.1
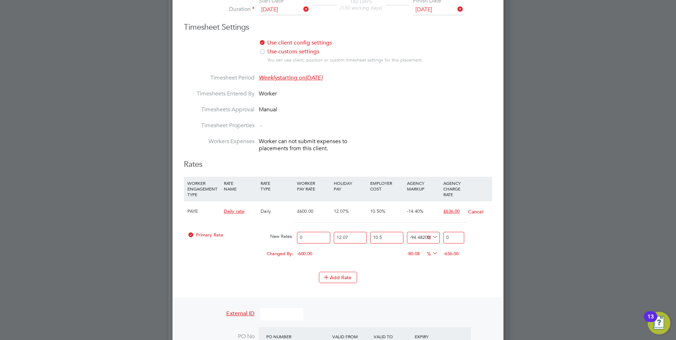
click at [389, 236] on div "Primary Rate New Rates: 0 12.07 n/a 10.5 n/a -94.48200939915677 0 % 0" at bounding box center [338, 237] width 308 height 19
drag, startPoint x: 424, startPoint y: 236, endPoint x: 397, endPoint y: 233, distance: 26.6
click at [398, 234] on div "Primary Rate New Rates: 0 12.07 n/a 10.5 n/a 200939915677 0 % 0" at bounding box center [338, 237] width 308 height 19
drag, startPoint x: 423, startPoint y: 235, endPoint x: 398, endPoint y: 235, distance: 25.1
click at [398, 235] on div "Primary Rate New Rates: 0 12.07 n/a 10.5 n/a 915677 0 % 0" at bounding box center [338, 237] width 308 height 19
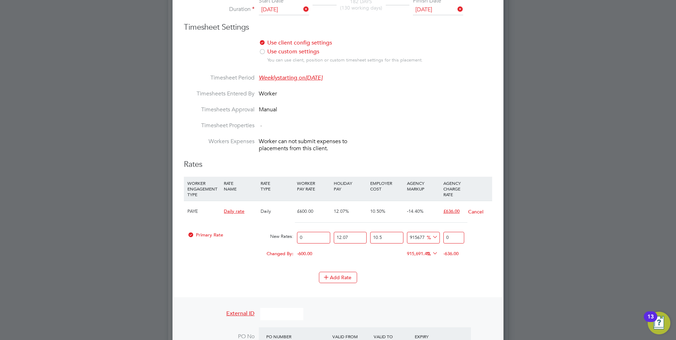
type input "7"
drag, startPoint x: 416, startPoint y: 236, endPoint x: 398, endPoint y: 235, distance: 17.7
click at [398, 235] on div "Primary Rate New Rates: 0 12.07 n/a 10.5 n/a 7 0 % 0" at bounding box center [338, 237] width 308 height 19
type input "0"
click at [302, 237] on input "0" at bounding box center [313, 238] width 33 height 12
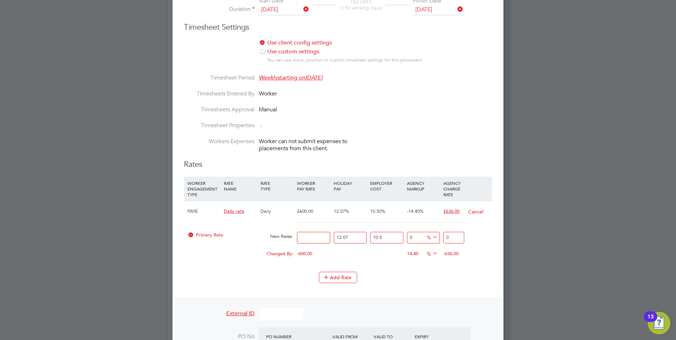
type input "6"
type input "7.430241"
type input "60"
type input "74.30241"
type input "600"
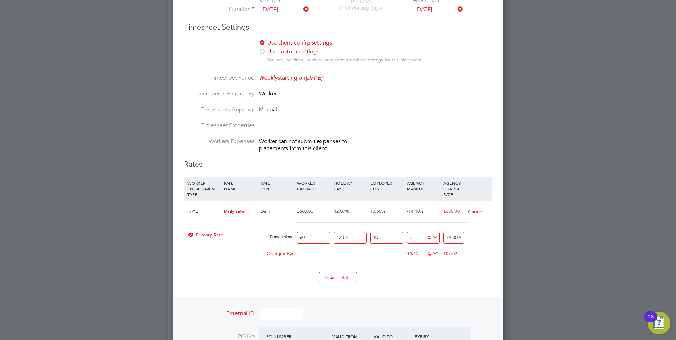
type input "743.0241"
type input "600"
drag, startPoint x: 417, startPoint y: 236, endPoint x: 405, endPoint y: 237, distance: 11.7
click at [405, 237] on div "0 0 %" at bounding box center [423, 237] width 36 height 19
type input "6"
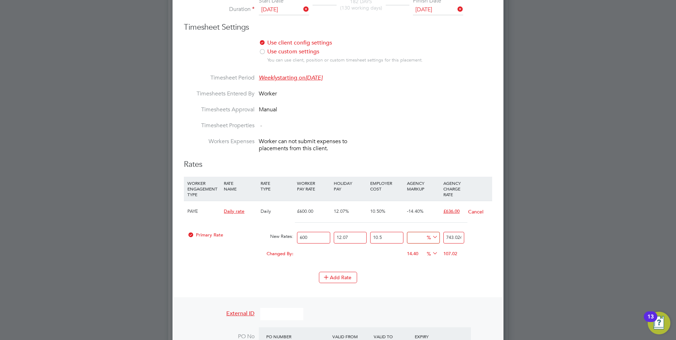
type input "787.605546"
type input "6.00"
click at [308, 239] on input "600" at bounding box center [313, 238] width 33 height 12
type input "600.00"
drag, startPoint x: 461, startPoint y: 236, endPoint x: 418, endPoint y: 236, distance: 42.8
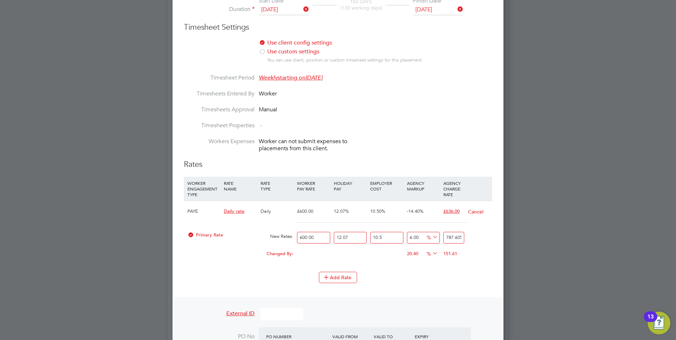
click at [418, 236] on div "Primary Rate New Rates: 600.00 12.07 n/a 10.5 n/a 6.00 44.581446 % 787.605546" at bounding box center [338, 237] width 308 height 19
type input "646.4091676165012"
type input "5546"
drag, startPoint x: 457, startPoint y: 237, endPoint x: 428, endPoint y: 237, distance: 29.0
click at [428, 237] on div "Primary Rate New Rates: 600.00 12.07 n/a 10.5 n/a 646.4091676165012 4802.9759 %…" at bounding box center [338, 237] width 308 height 19
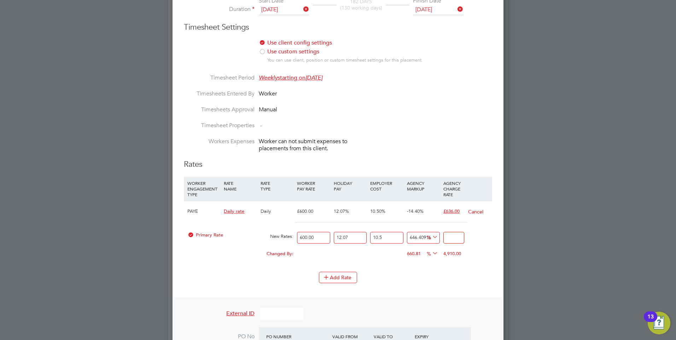
type input "-99.1924891803644"
type input "6"
type input "-91.52113639382625"
type input "63"
type input "-14.403853118626973"
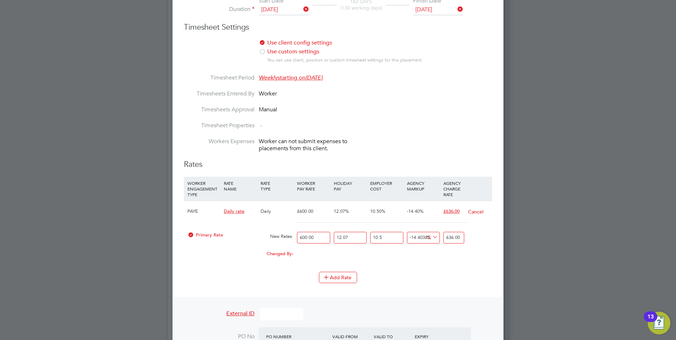
type input "636.00"
drag, startPoint x: 423, startPoint y: 236, endPoint x: 381, endPoint y: 236, distance: 42.1
click at [381, 236] on div "Primary Rate New Rates: 600.00 12.07 n/a 10.5 n/a -14.403853118626973 -107.0241…" at bounding box center [338, 237] width 308 height 19
type input "3853118626973"
type input "28629600000741.516"
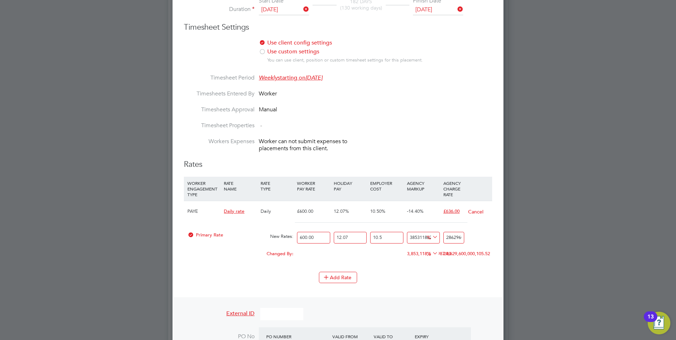
drag, startPoint x: 422, startPoint y: 237, endPoint x: 371, endPoint y: 237, distance: 51.6
click at [371, 237] on div "Primary Rate New Rates: 600.00 12.07 n/a 10.5 n/a 3853118626973 28629599999998.…" at bounding box center [338, 237] width 308 height 19
type input "18626973"
type input "138403641.514593"
drag, startPoint x: 424, startPoint y: 238, endPoint x: 390, endPoint y: 238, distance: 33.9
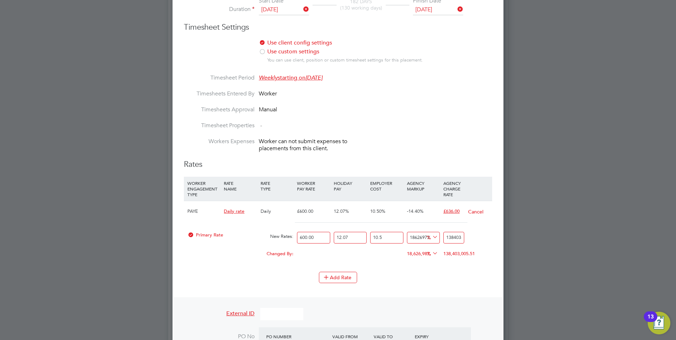
click at [390, 238] on div "Primary Rate New Rates: 600.00 12.07 n/a 10.5 n/a 18626973 138402898.490493 % 1…" at bounding box center [338, 237] width 308 height 19
type input "73"
type input "1285.431693"
drag, startPoint x: 416, startPoint y: 238, endPoint x: 393, endPoint y: 238, distance: 23.7
click at [393, 238] on div "Primary Rate New Rates: 600.00 12.07 n/a 10.5 n/a 73 542.407593 % 1285.431693" at bounding box center [338, 237] width 308 height 19
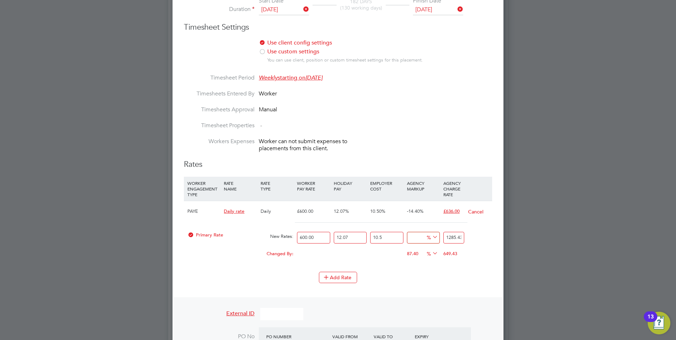
type input "6"
type input "787.605546"
type input "63"
type input "1211.129283"
type input "636"
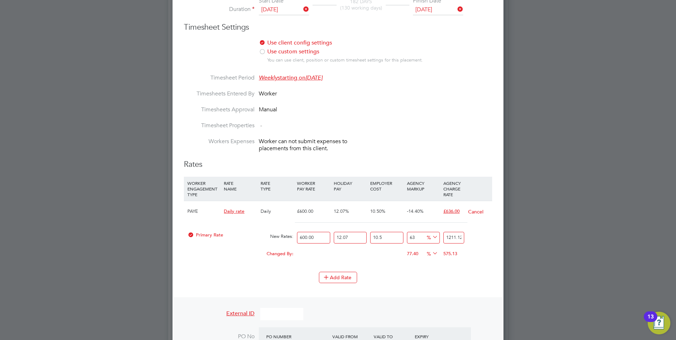
type input "5468.657376"
drag, startPoint x: 458, startPoint y: 237, endPoint x: 434, endPoint y: 237, distance: 24.0
click at [434, 237] on div "Primary Rate New Rates: 600.00 12.07 n/a 10.5 n/a 636.00 4725.633276 % 5468.657…" at bounding box center [338, 237] width 308 height 19
type input "88373.03876146144"
type input "657376"
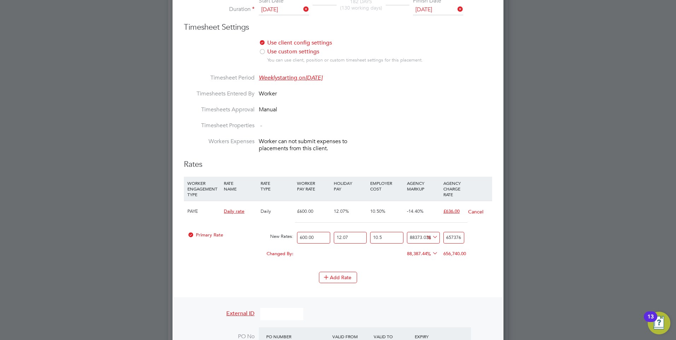
click at [476, 210] on button "Cancel" at bounding box center [476, 211] width 16 height 7
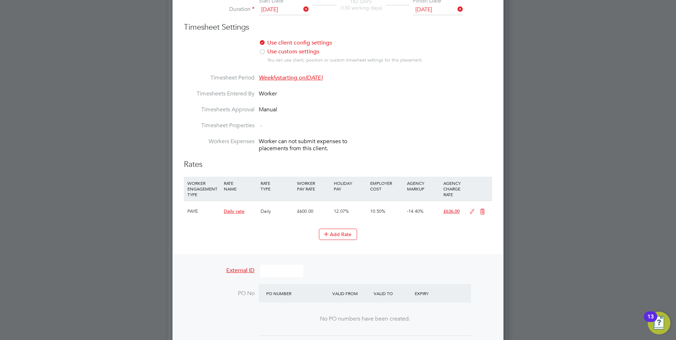
click at [420, 210] on span "-14.40%" at bounding box center [415, 211] width 17 height 6
click at [471, 209] on icon at bounding box center [472, 212] width 9 height 6
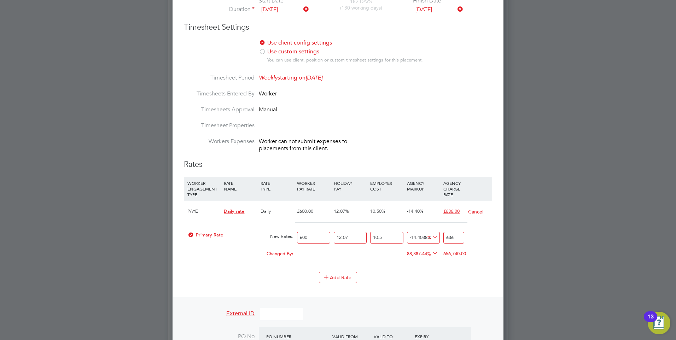
scroll to position [967, 331]
click at [431, 250] on icon at bounding box center [431, 253] width 0 height 10
click at [380, 257] on div "Changed By: 0.00 0.00 0.00 88,387.44 656740 % 656,740.00" at bounding box center [338, 256] width 308 height 18
click at [314, 239] on input "600" at bounding box center [313, 238] width 33 height 12
type input "600.00"
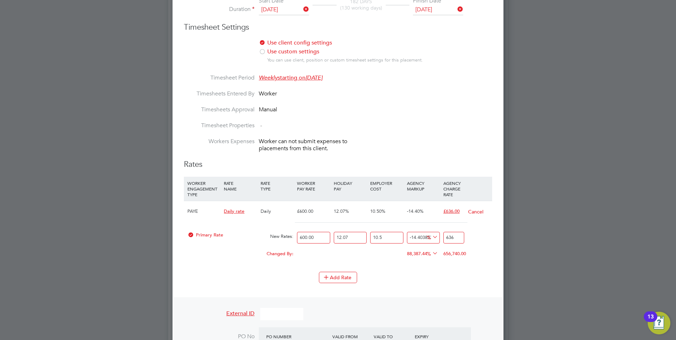
click at [455, 236] on input "636" at bounding box center [453, 238] width 21 height 12
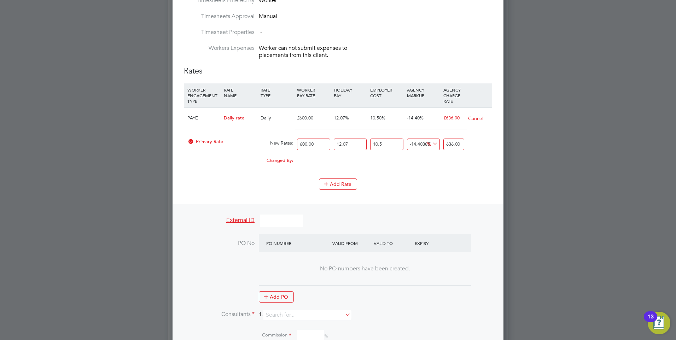
scroll to position [530, 0]
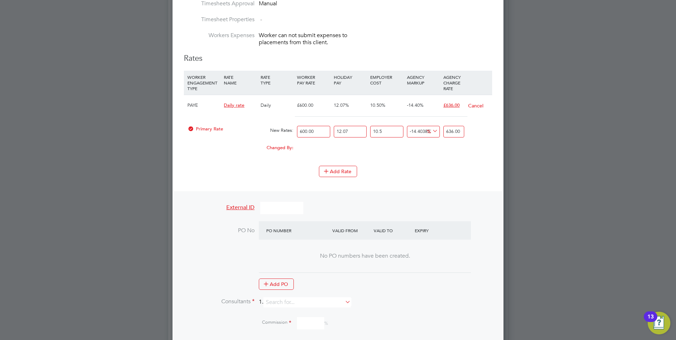
type input "636.00"
click at [424, 129] on input "-14.403853118626973" at bounding box center [423, 132] width 33 height 12
type input "-14.43853118626973"
type input "635.7423336"
type input "-14.3853118626973"
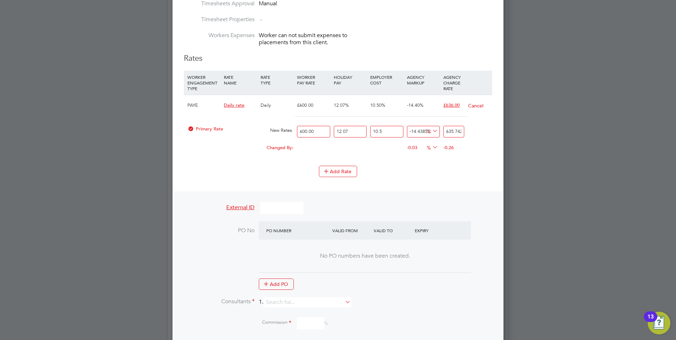
type input "636.1377660000002"
type input "-143853118626973"
type input "-1068863339999255.5"
type input "-13853118626973"
type input "-102932009999255.47"
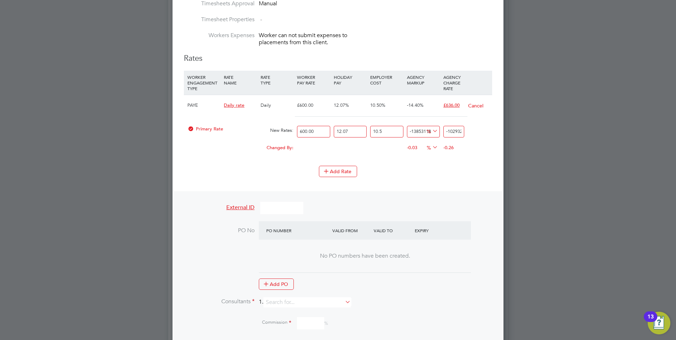
type input "-3853118626973"
type input "-28629599999255.465"
type input "3853118626973"
type input "28629600000741.516"
drag, startPoint x: 423, startPoint y: 130, endPoint x: 396, endPoint y: 129, distance: 26.9
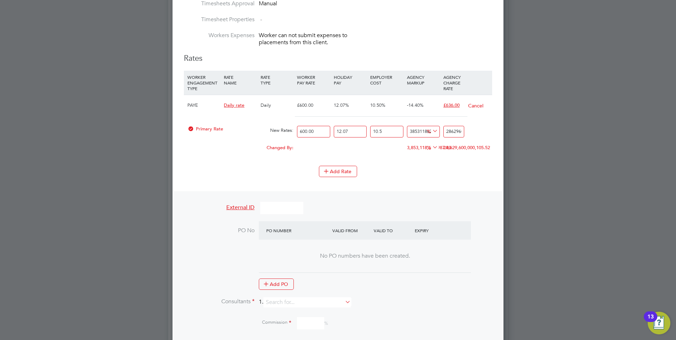
click at [396, 129] on div "Primary Rate New Rates: 600.00 12.07 n/a 10.5 n/a 3853118626973 28629599999998.…" at bounding box center [338, 131] width 308 height 19
type input "18626973"
type input "138403641.514593"
drag, startPoint x: 423, startPoint y: 129, endPoint x: 399, endPoint y: 132, distance: 23.8
click at [399, 132] on div "Primary Rate New Rates: 600.00 12.07 n/a 10.5 n/a 18626973 138402898.490493 % 1…" at bounding box center [338, 131] width 308 height 19
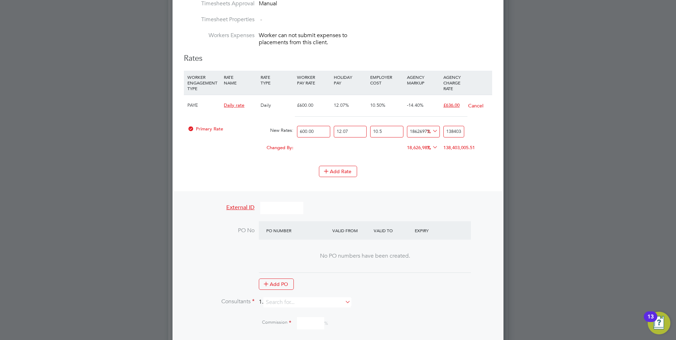
type input "973"
type input "7972.648593"
drag, startPoint x: 418, startPoint y: 132, endPoint x: 399, endPoint y: 132, distance: 19.1
click at [399, 132] on div "Primary Rate New Rates: 600.00 12.07 n/a 10.5 n/a 973 7229.624493 % 7972.648593" at bounding box center [338, 131] width 308 height 19
type input "0"
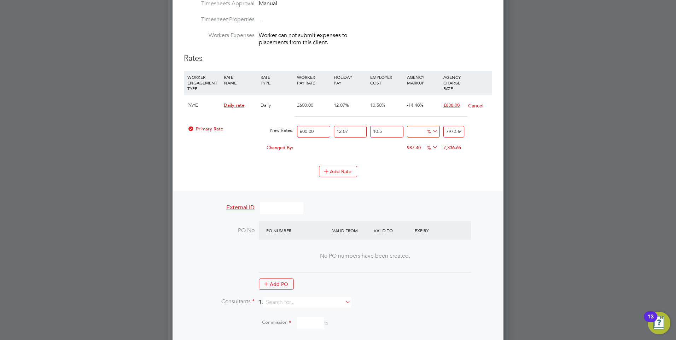
type input "743.0241"
type input "6"
type input "787.605546"
drag, startPoint x: 461, startPoint y: 130, endPoint x: 444, endPoint y: 130, distance: 17.0
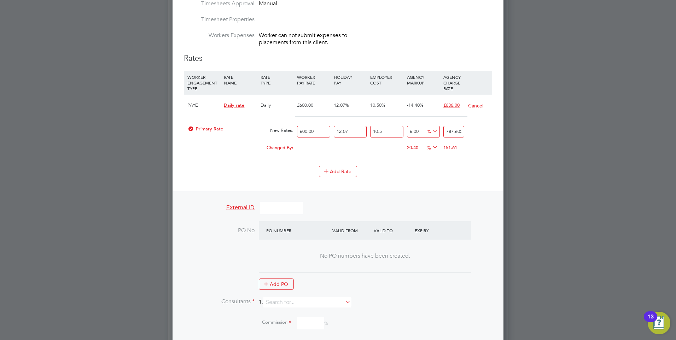
click at [444, 130] on input "787.605546" at bounding box center [453, 132] width 21 height 12
type input "646.4091676165012"
type input "5546"
drag, startPoint x: 457, startPoint y: 129, endPoint x: 437, endPoint y: 130, distance: 20.5
click at [437, 130] on div "Primary Rate New Rates: 600.00 12.07 n/a 10.5 n/a 646.4091676165012 4802.9759 %…" at bounding box center [338, 131] width 308 height 19
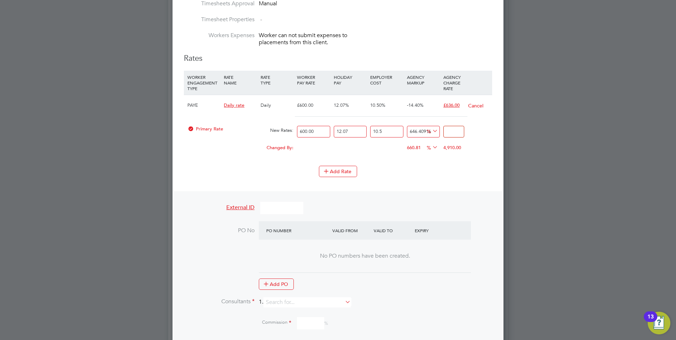
type input "-99.1924891803644"
type input "6"
type input "-91.52113639382625"
type input "63"
type input "-14.403853118626973"
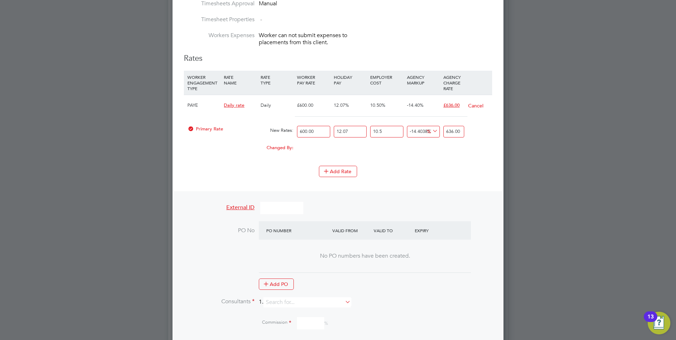
type input "636.00"
click at [440, 146] on div "0.00 0" at bounding box center [423, 144] width 36 height 7
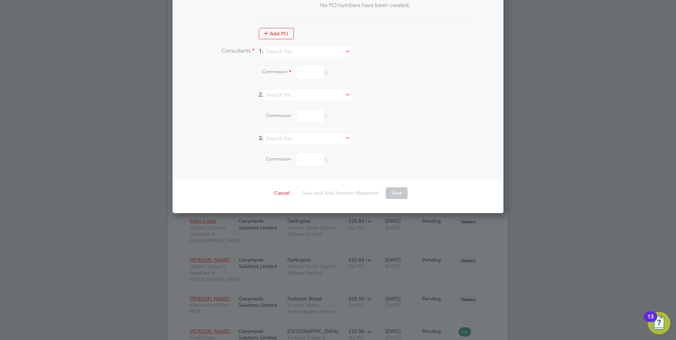
scroll to position [742, 0]
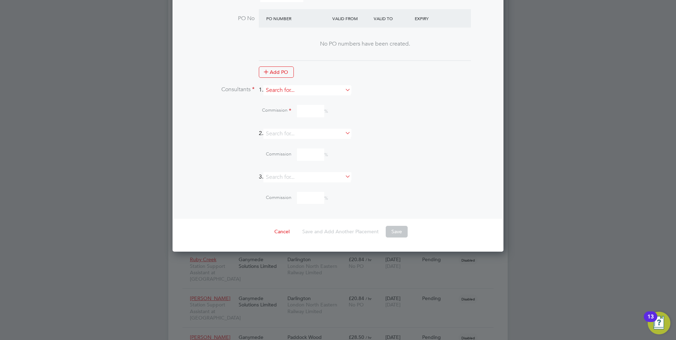
click at [283, 91] on input at bounding box center [306, 90] width 87 height 10
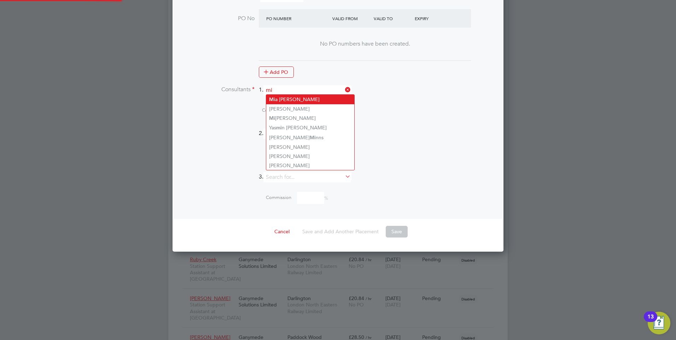
click at [277, 98] on li "Mi a Eckersley" at bounding box center [310, 100] width 88 height 10
type input "[PERSON_NAME]"
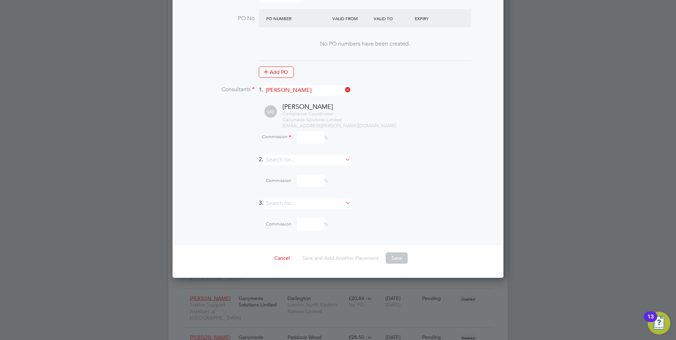
scroll to position [992, 331]
click at [301, 134] on input at bounding box center [310, 137] width 27 height 12
type input "0"
click at [396, 254] on button "Save" at bounding box center [397, 257] width 22 height 11
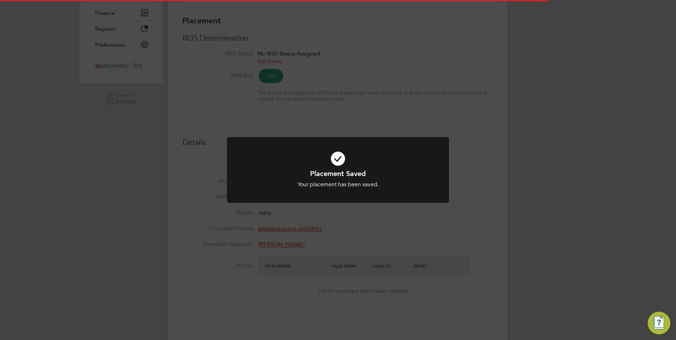
scroll to position [4, 4]
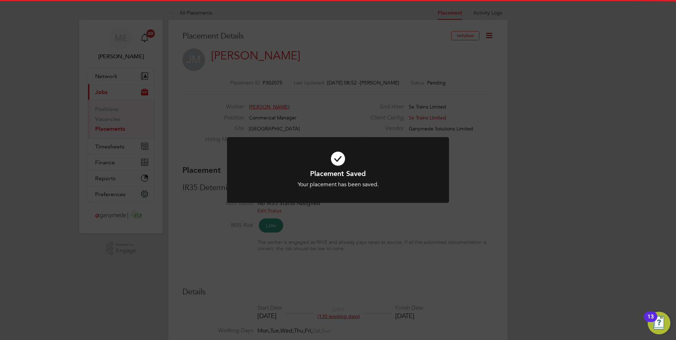
click at [369, 236] on div "Placement Saved Your placement has been saved. Cancel Okay" at bounding box center [338, 170] width 676 height 340
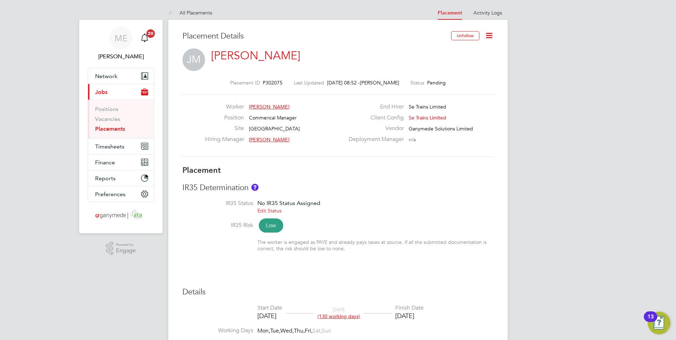
click at [173, 11] on icon at bounding box center [172, 13] width 9 height 9
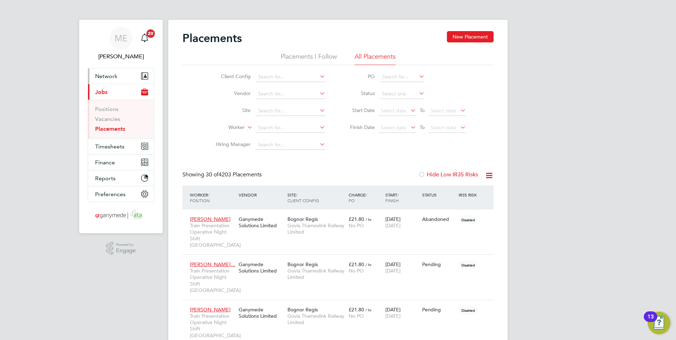
click at [118, 76] on button "Network" at bounding box center [121, 76] width 66 height 16
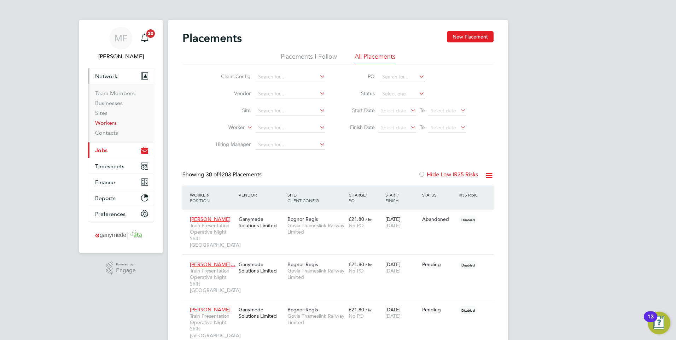
click at [108, 122] on link "Workers" at bounding box center [106, 122] width 22 height 7
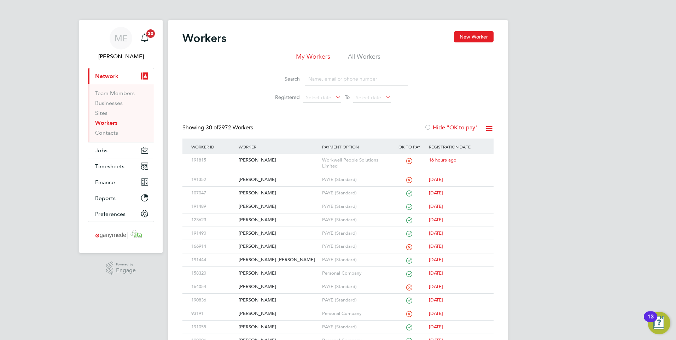
click at [331, 80] on input at bounding box center [356, 79] width 103 height 14
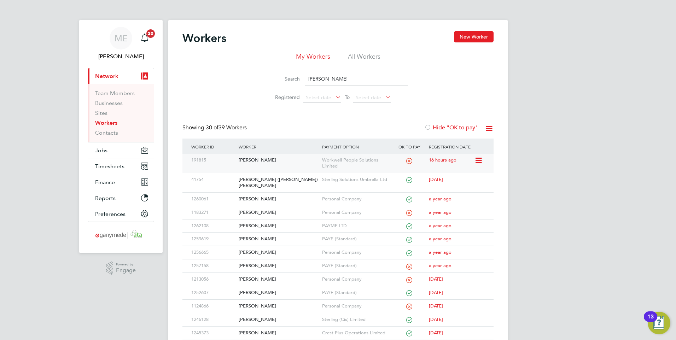
type input "jon"
click at [277, 159] on div "Jonathan Mountford" at bounding box center [278, 160] width 83 height 13
click at [293, 158] on div "Jonathan Mountford" at bounding box center [278, 160] width 83 height 13
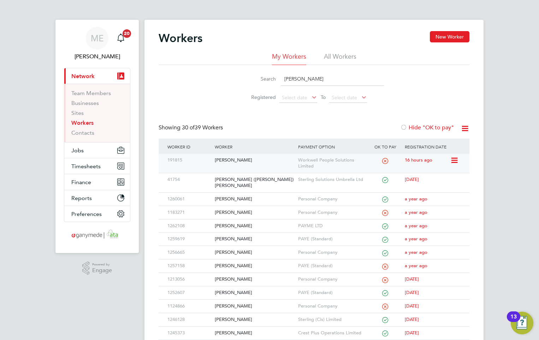
click at [262, 159] on div "Jonathan Mountford" at bounding box center [254, 160] width 83 height 13
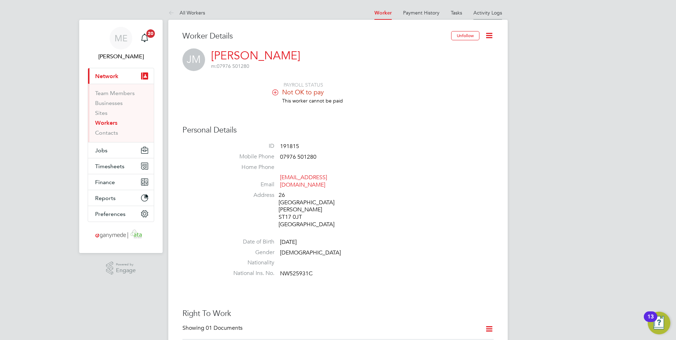
click at [480, 16] on li "Activity Logs" at bounding box center [487, 13] width 29 height 14
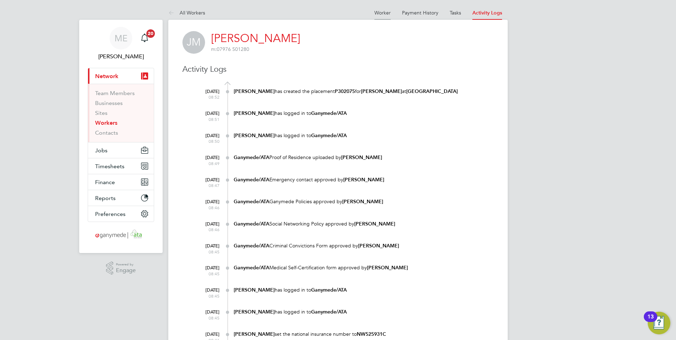
click at [378, 8] on li "Worker" at bounding box center [382, 13] width 16 height 14
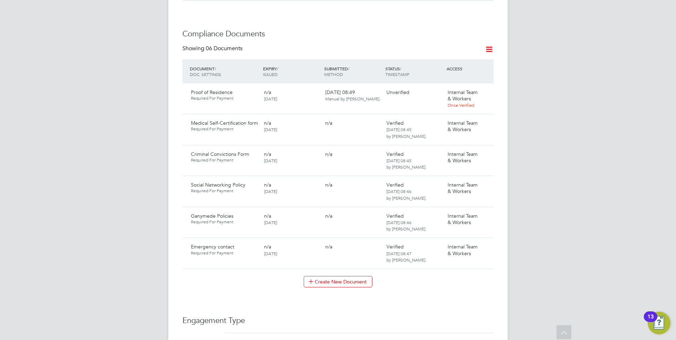
scroll to position [389, 0]
click at [482, 242] on icon at bounding box center [484, 245] width 7 height 8
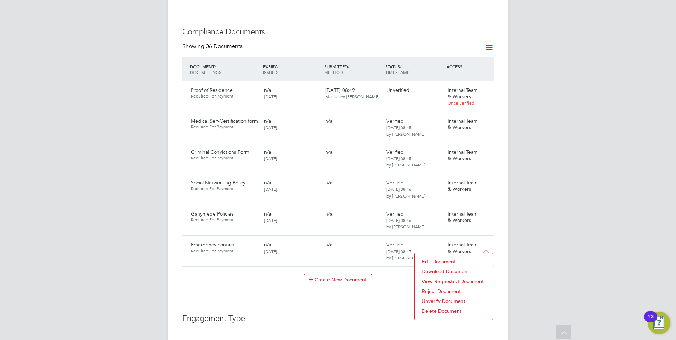
click at [438, 269] on li "Download Document" at bounding box center [453, 271] width 71 height 10
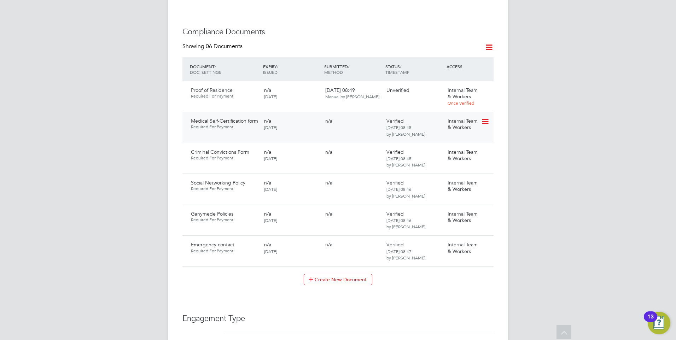
click at [485, 119] on icon at bounding box center [484, 121] width 7 height 8
click at [432, 144] on li "View Requested Document" at bounding box center [453, 147] width 71 height 10
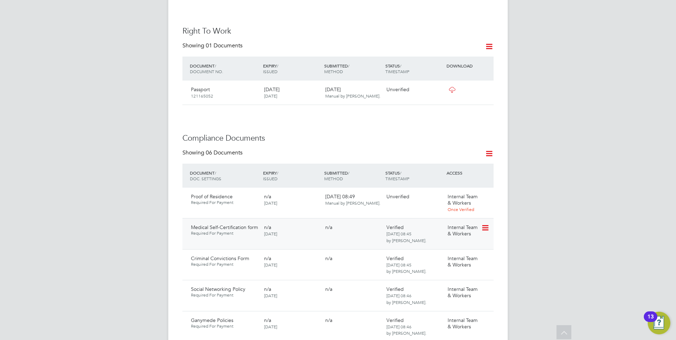
scroll to position [283, 0]
click at [484, 197] on icon at bounding box center [484, 196] width 7 height 8
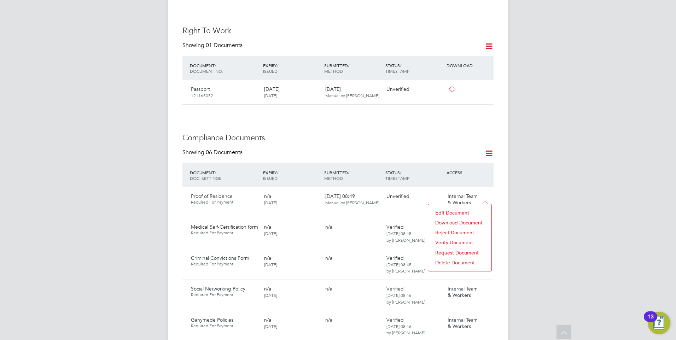
click at [448, 219] on li "Download Document" at bounding box center [459, 223] width 56 height 10
click at [484, 196] on icon at bounding box center [484, 196] width 7 height 8
click at [446, 240] on li "Verify Document" at bounding box center [459, 242] width 56 height 10
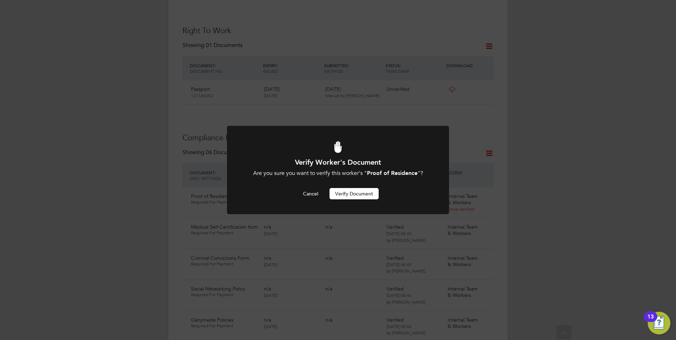
click at [335, 190] on button "Verify Document" at bounding box center [353, 193] width 49 height 11
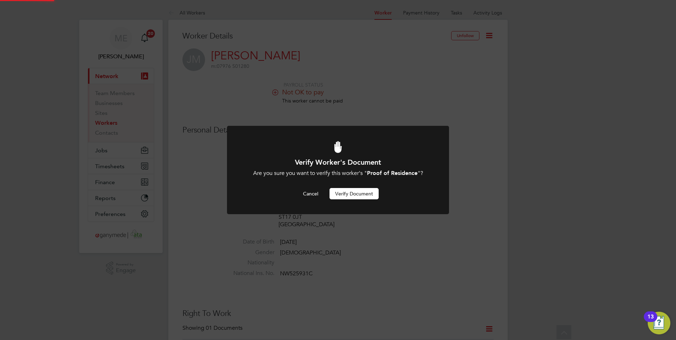
scroll to position [283, 0]
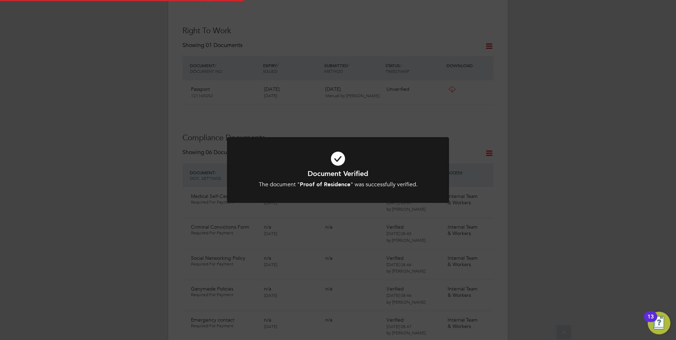
click at [362, 217] on div "Document Verified The document " Proof of Residence " was successfully verified…" at bounding box center [338, 170] width 676 height 340
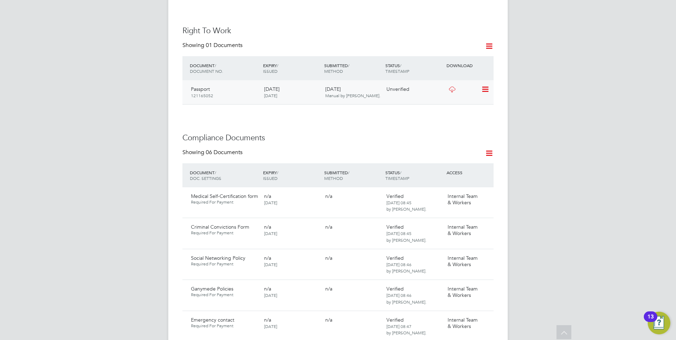
click at [451, 87] on icon at bounding box center [451, 90] width 9 height 6
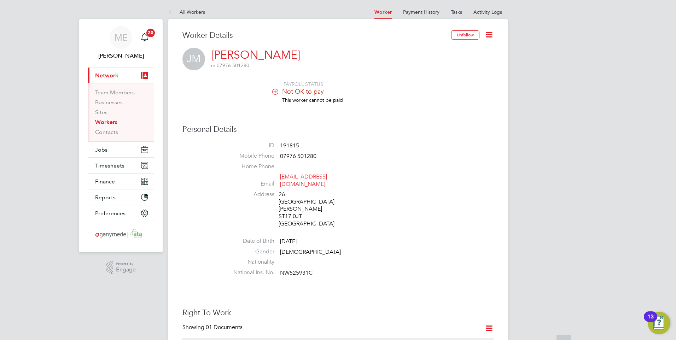
scroll to position [0, 0]
click at [488, 33] on icon at bounding box center [488, 35] width 9 height 9
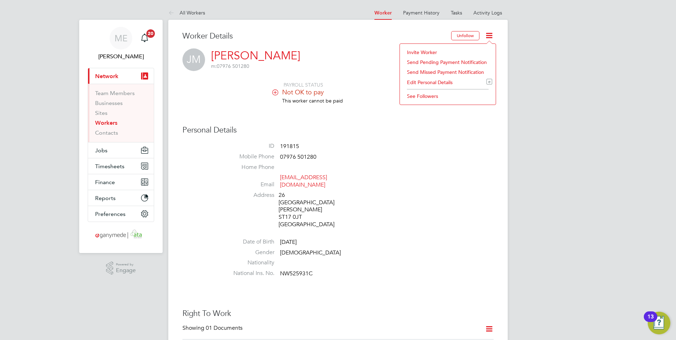
click at [423, 94] on li "See Followers" at bounding box center [447, 96] width 89 height 10
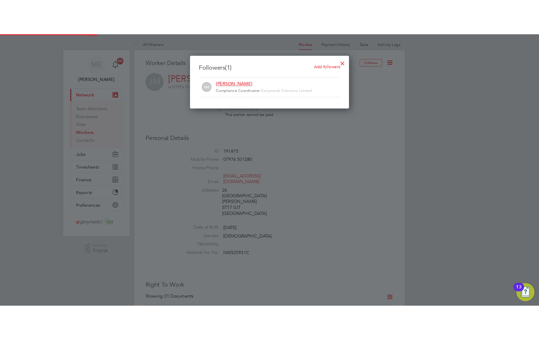
scroll to position [7, 156]
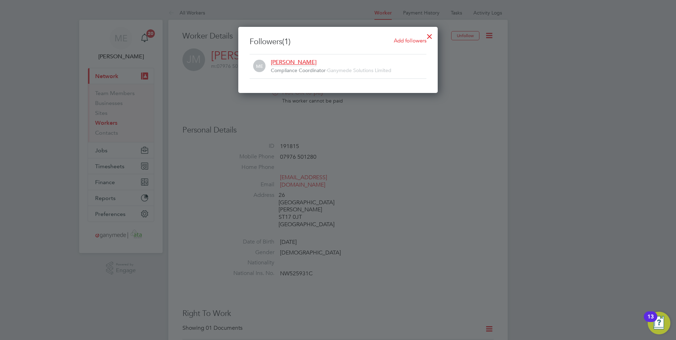
click at [429, 32] on div at bounding box center [429, 34] width 13 height 13
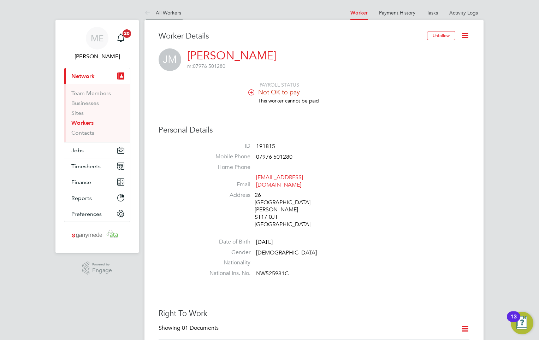
click at [145, 12] on icon at bounding box center [149, 13] width 9 height 9
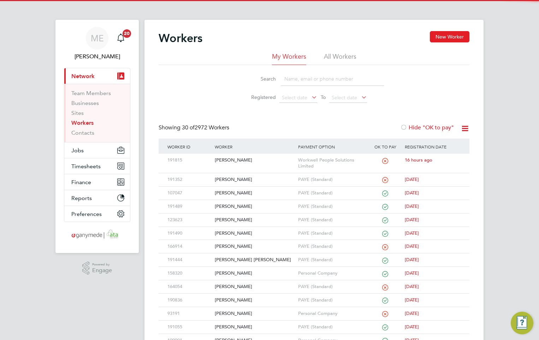
click at [298, 82] on input at bounding box center [332, 79] width 103 height 14
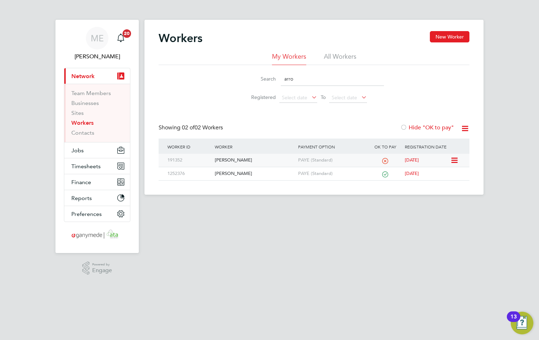
type input "arro"
click at [249, 158] on div "Arron Flowers" at bounding box center [254, 160] width 83 height 13
drag, startPoint x: 311, startPoint y: 79, endPoint x: 267, endPoint y: 75, distance: 44.7
click at [269, 78] on div "Search arro" at bounding box center [314, 79] width 140 height 14
type input "arron"
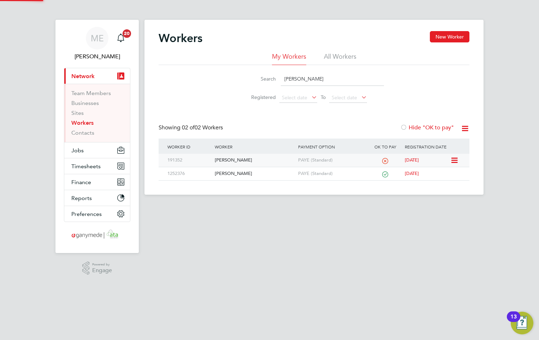
click at [262, 160] on div "Arron Flowers" at bounding box center [254, 160] width 83 height 13
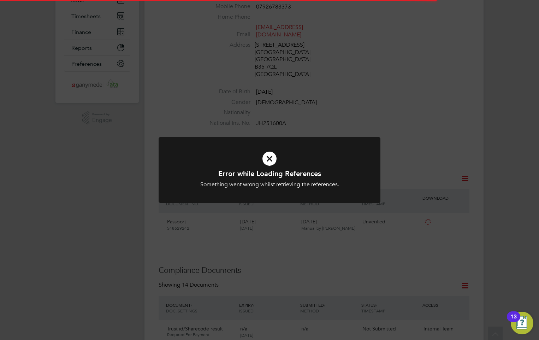
scroll to position [177, 0]
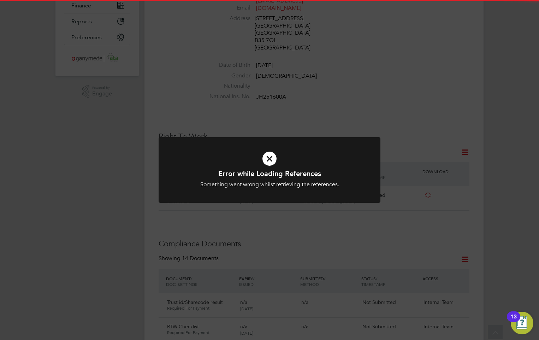
click at [262, 158] on icon at bounding box center [270, 159] width 184 height 28
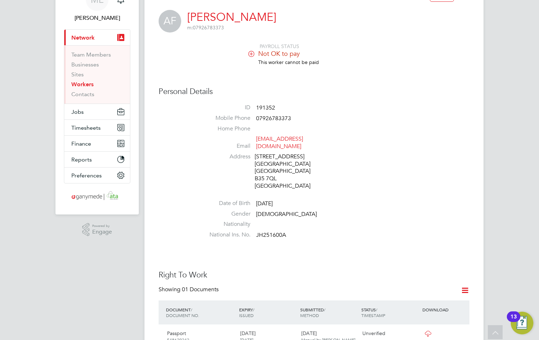
scroll to position [0, 0]
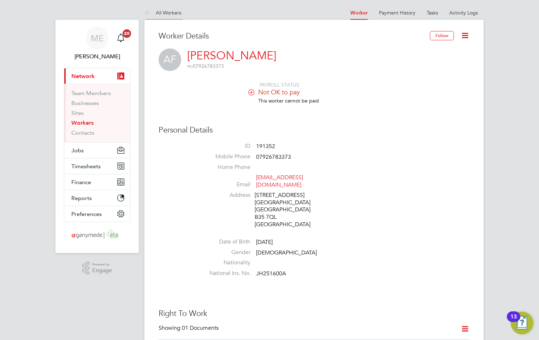
click at [146, 11] on icon at bounding box center [149, 13] width 9 height 9
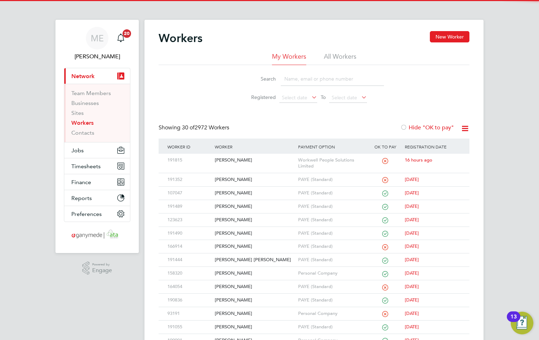
click at [289, 82] on input at bounding box center [332, 79] width 103 height 14
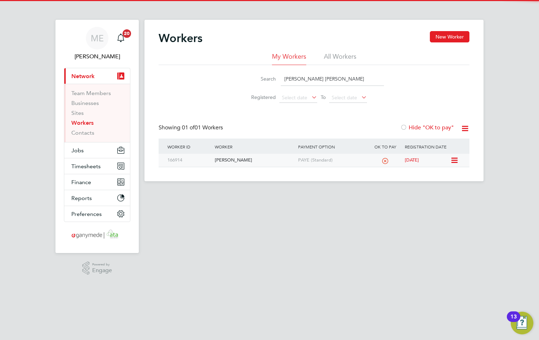
type input "kara brad"
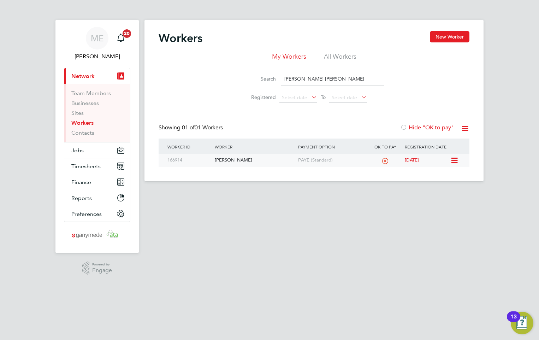
click at [250, 159] on div "[PERSON_NAME]" at bounding box center [254, 160] width 83 height 13
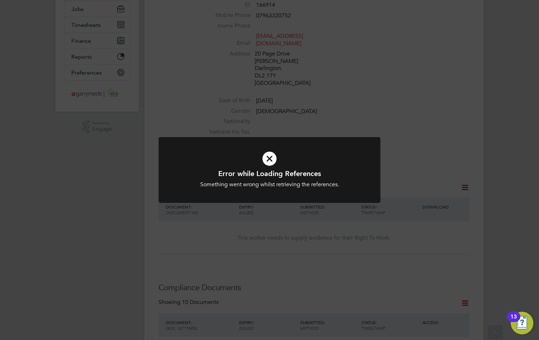
click at [274, 161] on icon at bounding box center [270, 159] width 184 height 28
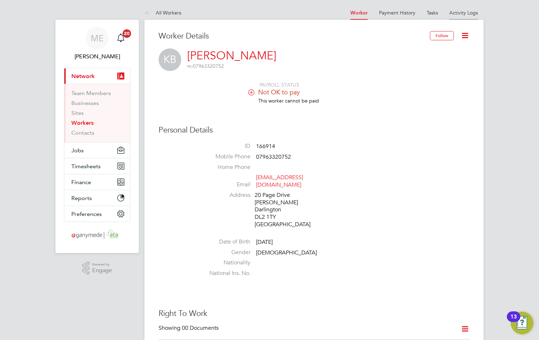
click at [456, 11] on link "Activity Logs" at bounding box center [464, 13] width 29 height 6
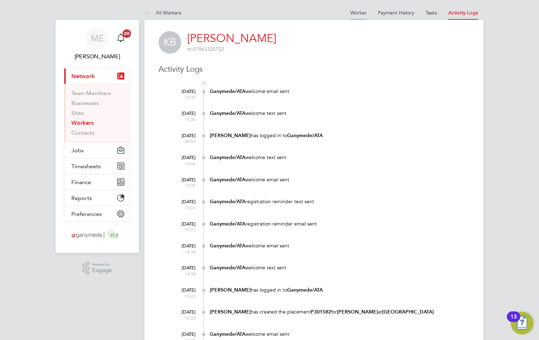
click at [353, 16] on li "Worker" at bounding box center [359, 13] width 16 height 14
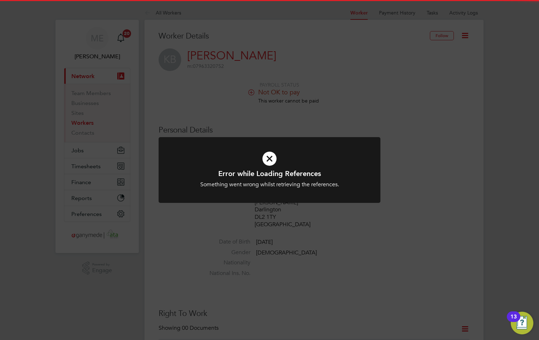
click at [270, 161] on icon at bounding box center [270, 159] width 184 height 28
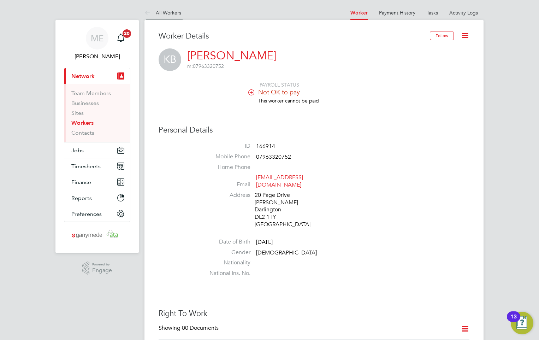
click at [145, 12] on icon at bounding box center [149, 13] width 9 height 9
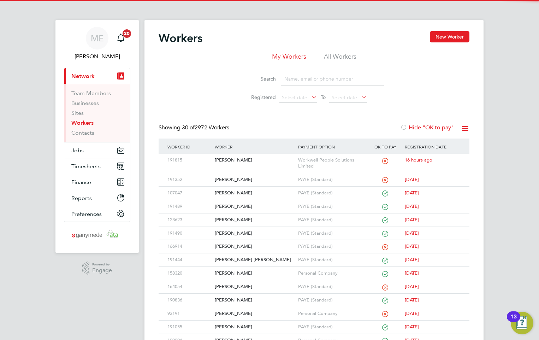
click at [297, 77] on input at bounding box center [332, 79] width 103 height 14
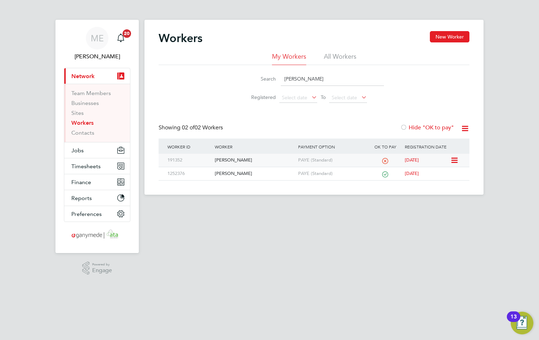
type input "arron"
click at [255, 154] on div "Arron Flowers" at bounding box center [254, 160] width 83 height 13
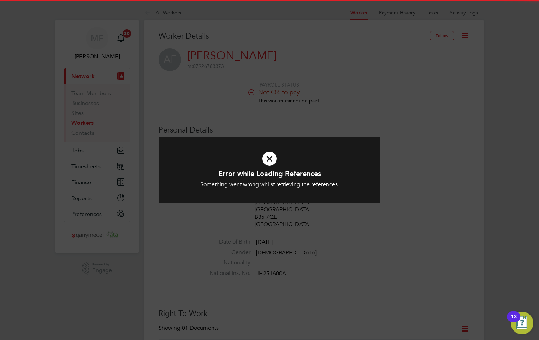
click at [271, 157] on icon at bounding box center [270, 159] width 184 height 28
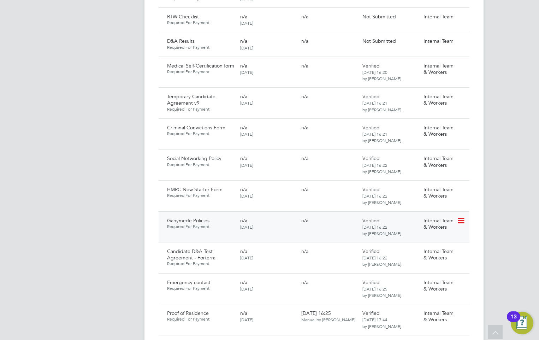
scroll to position [424, 0]
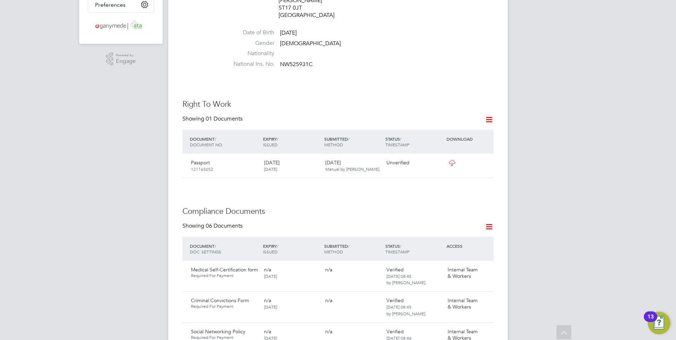
scroll to position [212, 0]
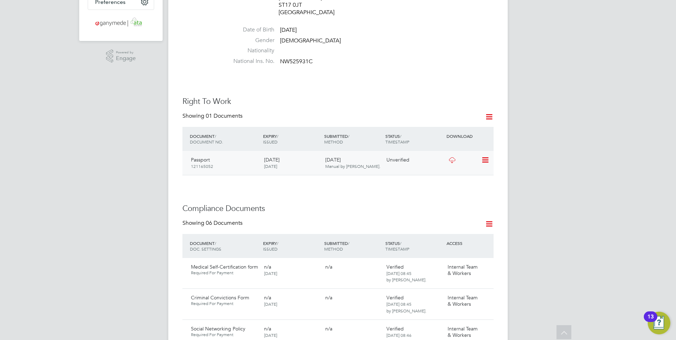
click at [452, 157] on icon at bounding box center [451, 160] width 9 height 6
click at [483, 156] on icon at bounding box center [484, 160] width 7 height 8
click at [447, 167] on li "Verify Document" at bounding box center [462, 170] width 52 height 10
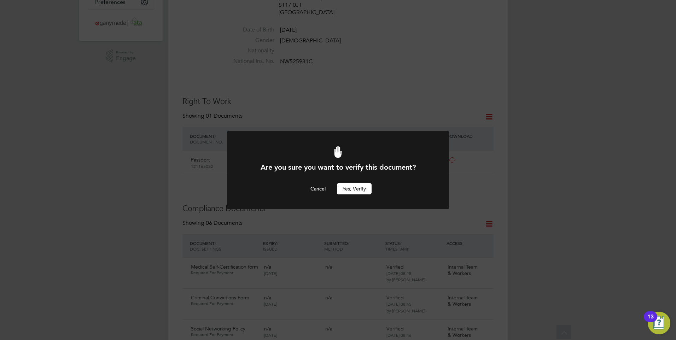
click at [343, 185] on button "Yes, verify" at bounding box center [354, 188] width 35 height 11
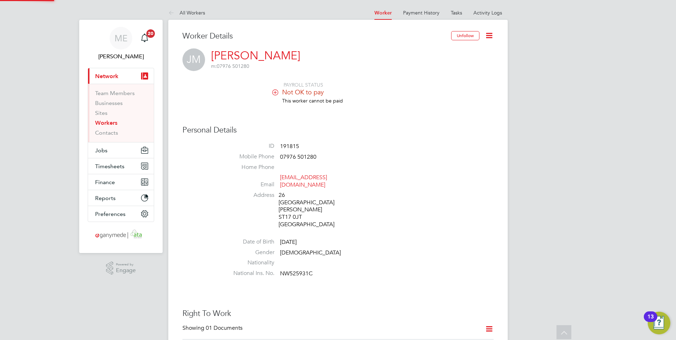
scroll to position [212, 0]
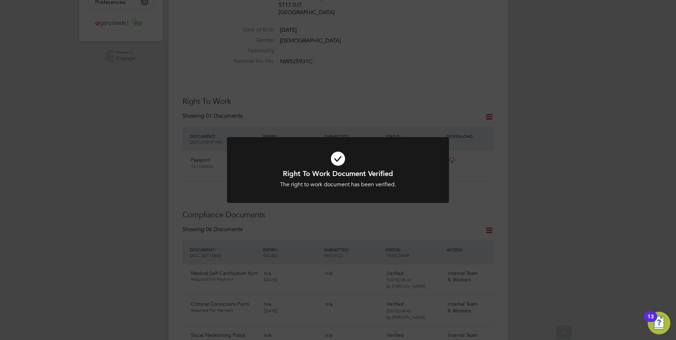
click at [329, 200] on div at bounding box center [338, 170] width 222 height 66
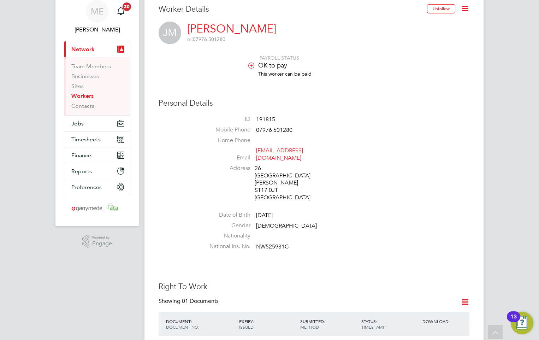
scroll to position [0, 0]
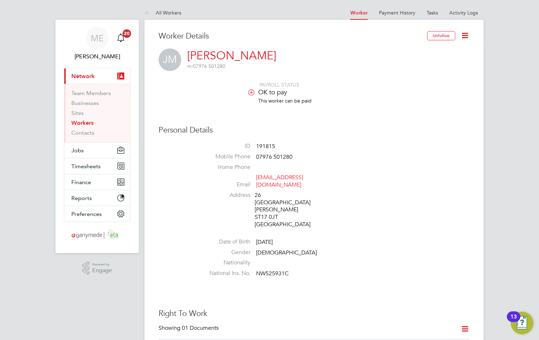
click at [293, 270] on li "National Ins. No. NW525931C" at bounding box center [335, 275] width 269 height 11
drag, startPoint x: 294, startPoint y: 264, endPoint x: 248, endPoint y: 264, distance: 45.9
click at [248, 270] on li "National Ins. No. NW525931C" at bounding box center [335, 275] width 269 height 11
drag, startPoint x: 248, startPoint y: 264, endPoint x: 264, endPoint y: 263, distance: 15.2
copy li "NW525931C"
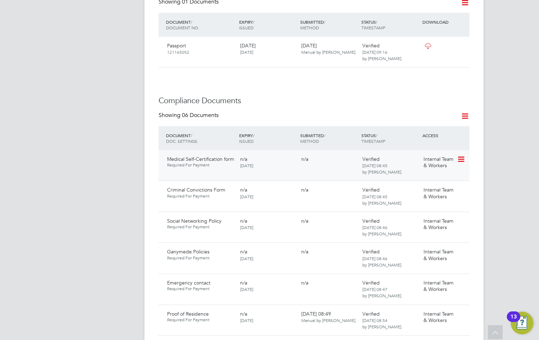
scroll to position [353, 0]
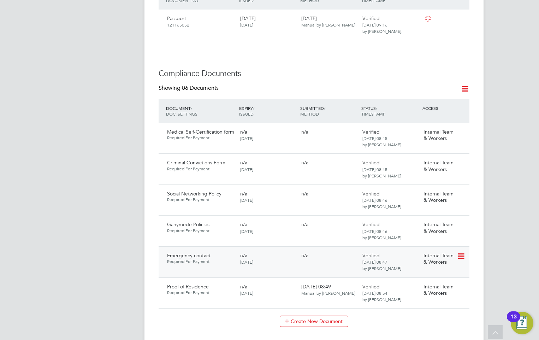
click at [459, 252] on icon at bounding box center [460, 256] width 7 height 8
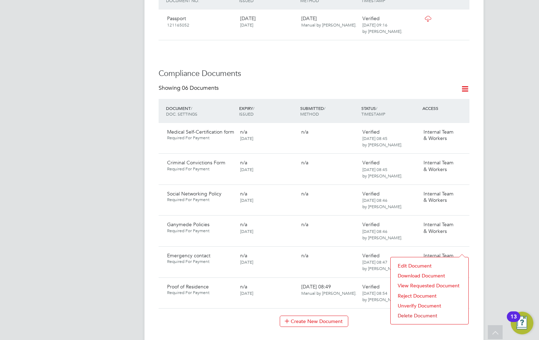
click at [408, 273] on li "Download Document" at bounding box center [429, 276] width 71 height 10
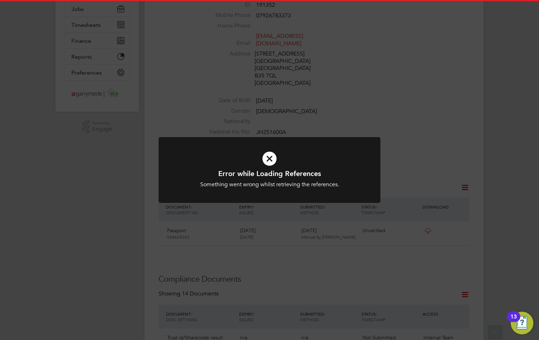
click at [262, 180] on div "Error while Loading References Something went wrong whilst retrieving the refer…" at bounding box center [270, 178] width 184 height 19
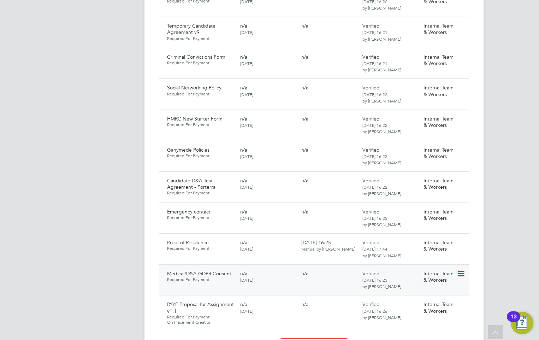
scroll to position [570, 0]
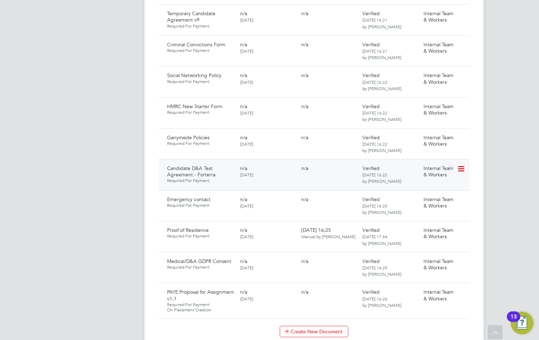
click at [460, 165] on icon at bounding box center [460, 169] width 7 height 8
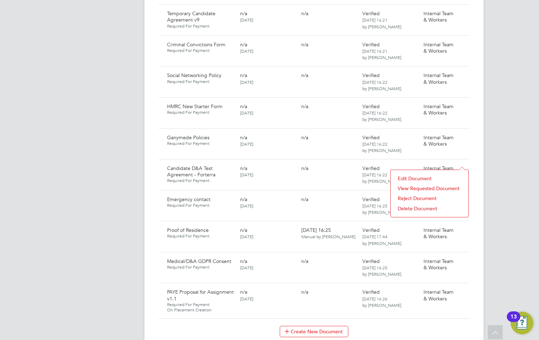
click at [418, 186] on li "View Requested Document" at bounding box center [429, 188] width 71 height 10
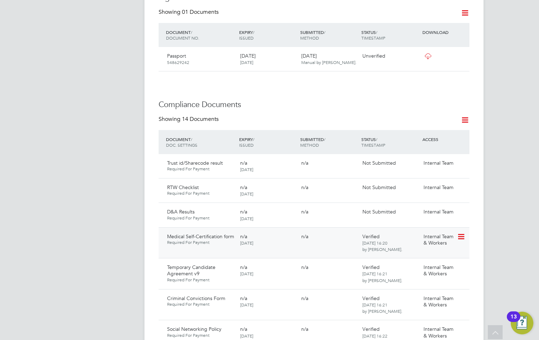
scroll to position [318, 0]
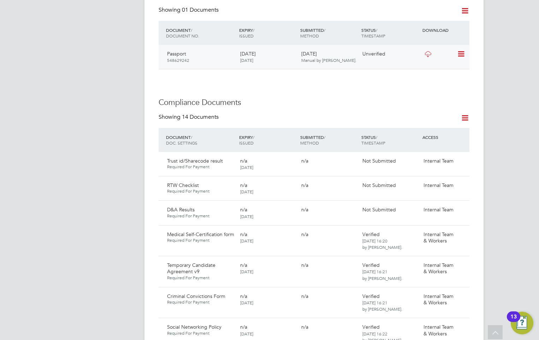
click at [426, 51] on icon at bounding box center [428, 54] width 9 height 6
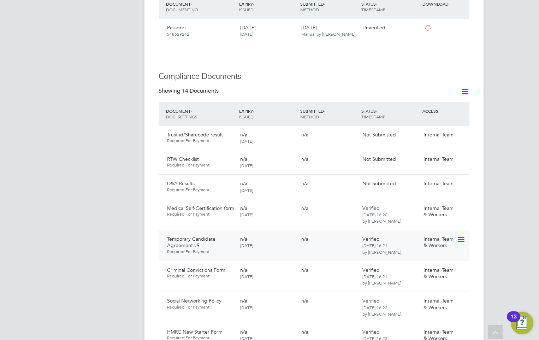
scroll to position [389, 0]
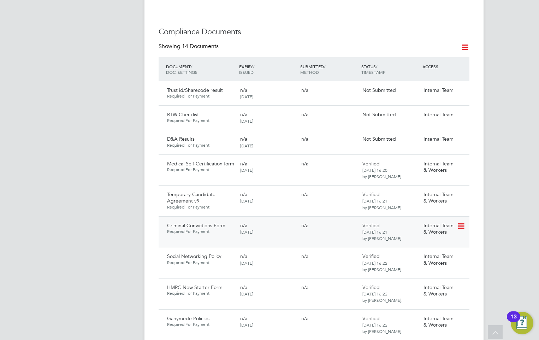
click at [463, 222] on icon at bounding box center [460, 226] width 7 height 8
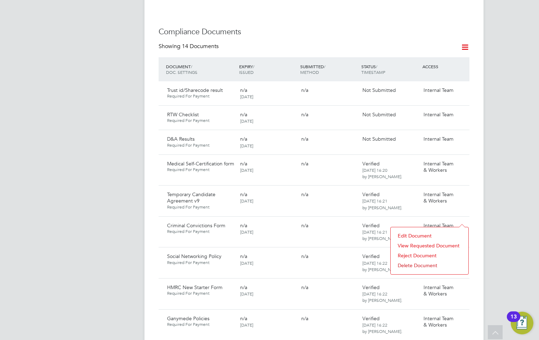
click at [418, 241] on li "View Requested Document" at bounding box center [429, 246] width 71 height 10
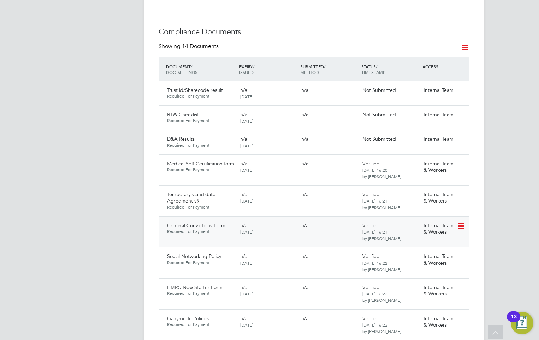
click at [462, 222] on icon at bounding box center [460, 226] width 7 height 8
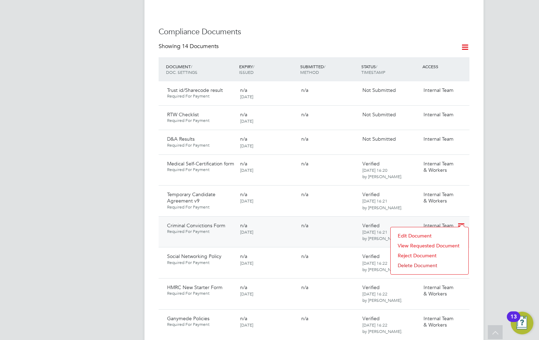
click at [305, 225] on div "Criminal Convictions Form Required For Payment n/a [DATE] n/a Verified [DATE] 1…" at bounding box center [314, 231] width 311 height 31
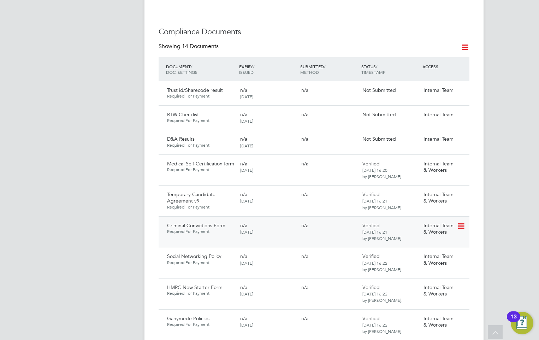
click at [460, 222] on icon at bounding box center [460, 226] width 7 height 8
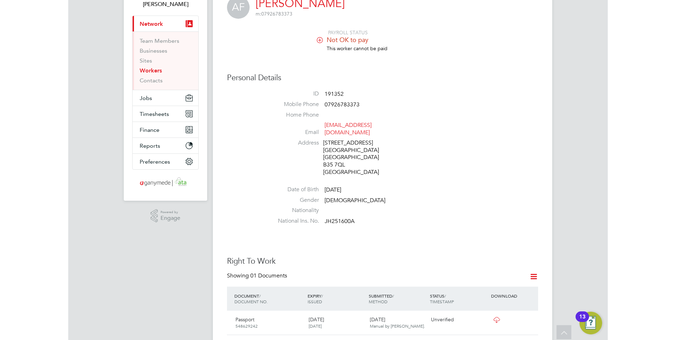
scroll to position [0, 0]
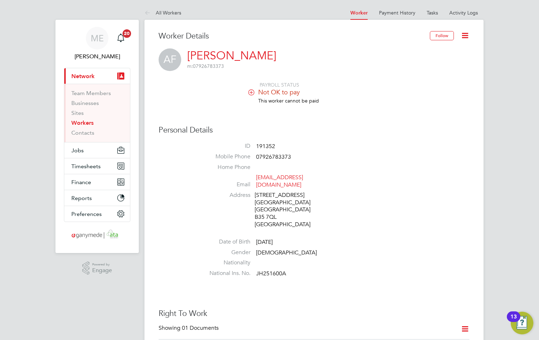
click at [145, 11] on icon at bounding box center [149, 13] width 9 height 9
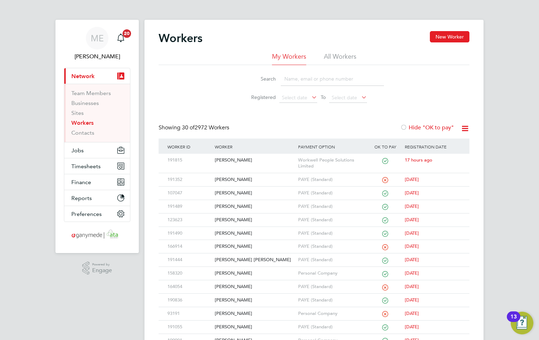
click at [300, 76] on input at bounding box center [332, 79] width 103 height 14
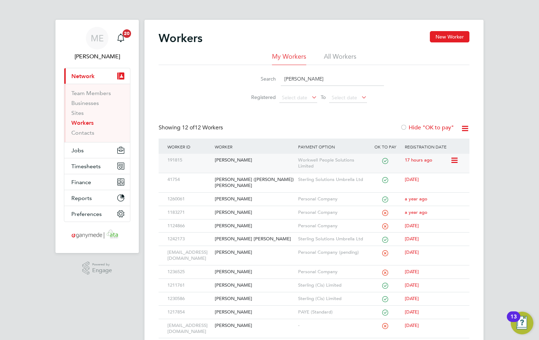
type input "[PERSON_NAME]"
click at [249, 162] on div "[PERSON_NAME]" at bounding box center [254, 160] width 83 height 13
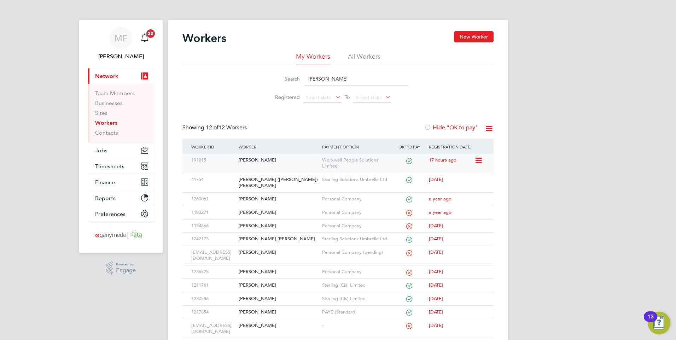
click at [295, 165] on div "[PERSON_NAME]" at bounding box center [278, 160] width 83 height 13
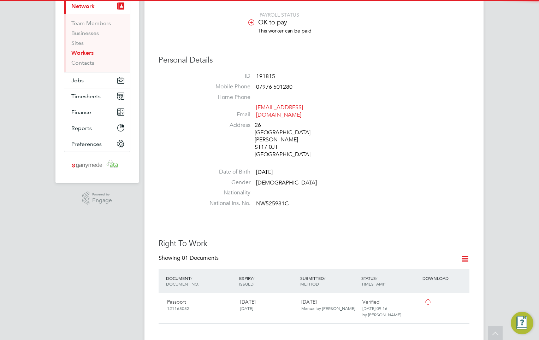
scroll to position [71, 0]
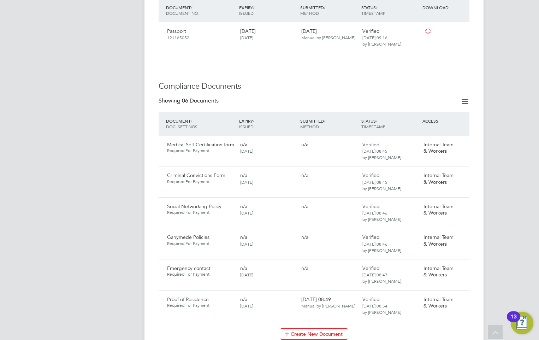
scroll to position [353, 0]
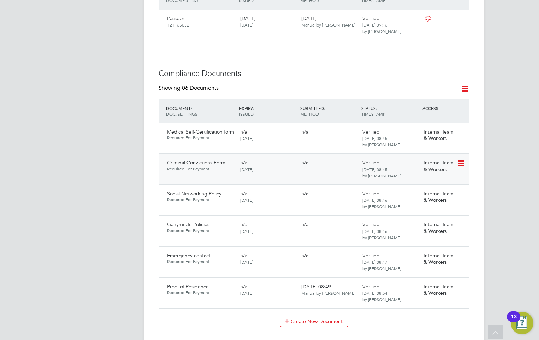
click at [464, 159] on icon at bounding box center [460, 163] width 7 height 8
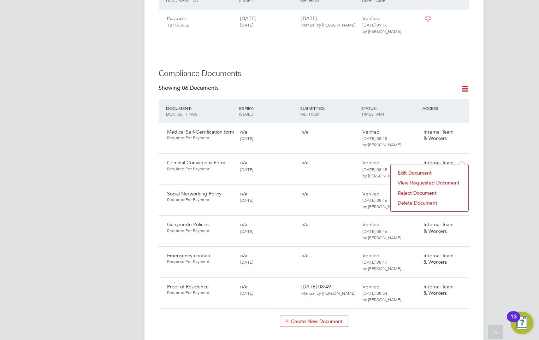
click at [415, 192] on li "Reject Document" at bounding box center [429, 193] width 71 height 10
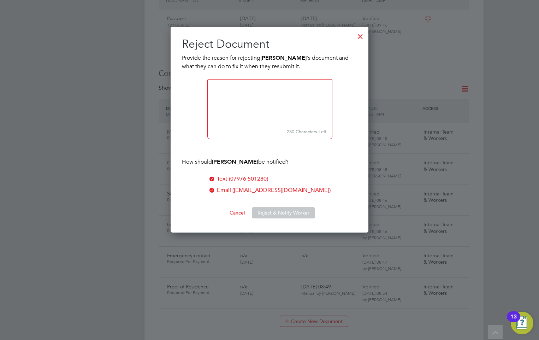
scroll to position [206, 198]
click at [357, 36] on div at bounding box center [360, 34] width 13 height 13
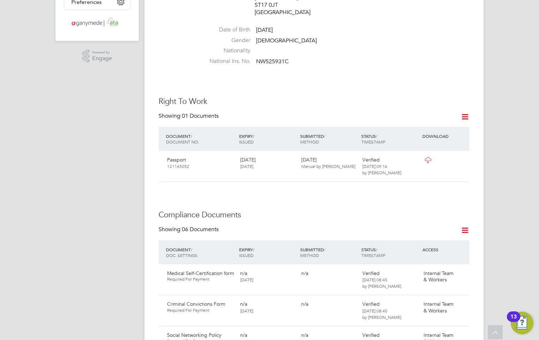
scroll to position [0, 0]
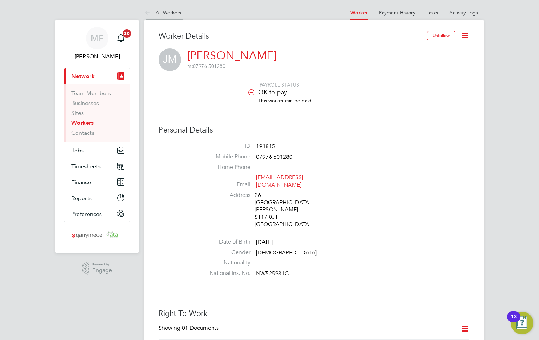
click at [148, 12] on icon at bounding box center [149, 13] width 9 height 9
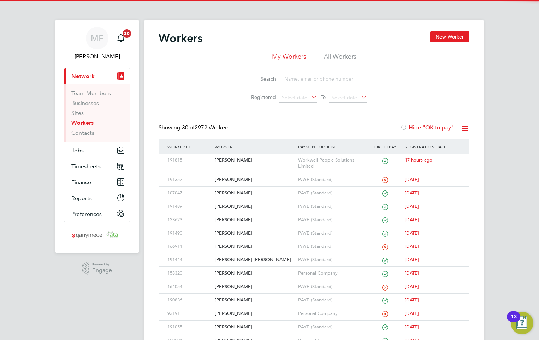
click at [313, 74] on input at bounding box center [332, 79] width 103 height 14
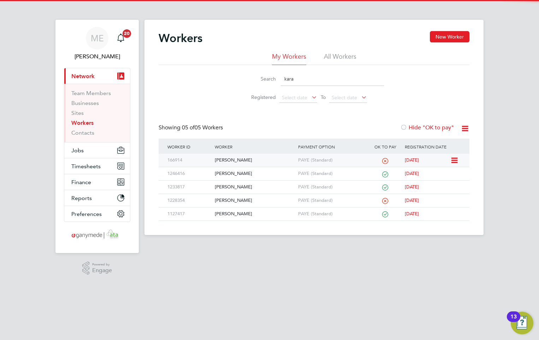
type input "kara"
click at [246, 155] on div "[PERSON_NAME]" at bounding box center [254, 160] width 83 height 13
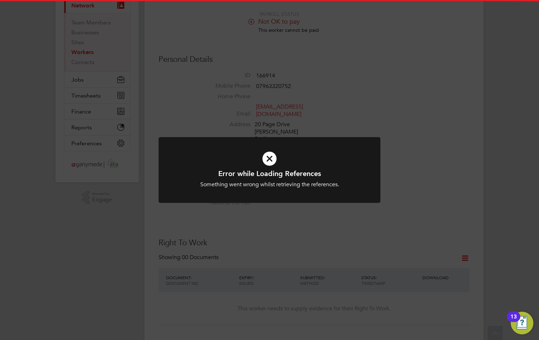
click at [263, 158] on icon at bounding box center [270, 159] width 184 height 28
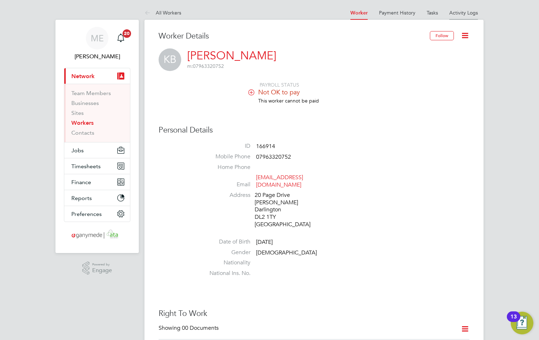
click at [467, 7] on li "Activity Logs" at bounding box center [464, 13] width 29 height 14
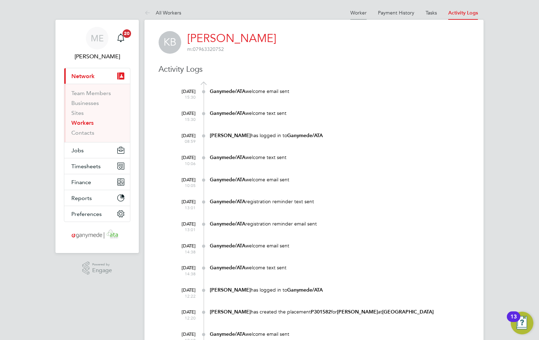
click at [352, 16] on li "Worker" at bounding box center [359, 13] width 16 height 14
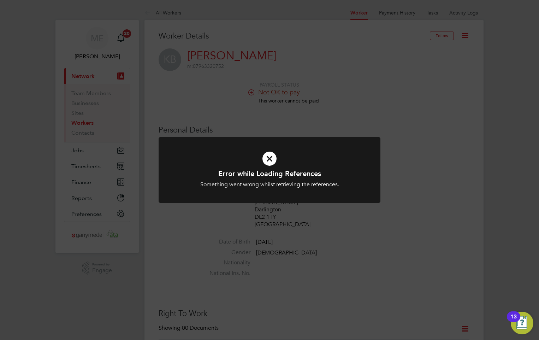
click at [270, 158] on icon at bounding box center [270, 159] width 184 height 28
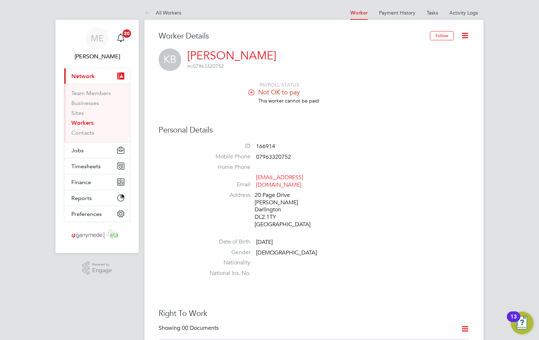
click at [462, 36] on icon at bounding box center [465, 35] width 9 height 9
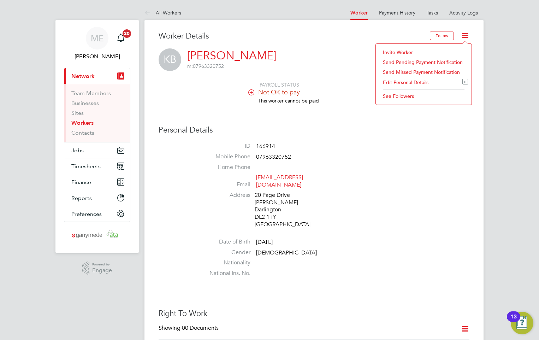
click at [403, 48] on li "Invite Worker" at bounding box center [424, 52] width 89 height 10
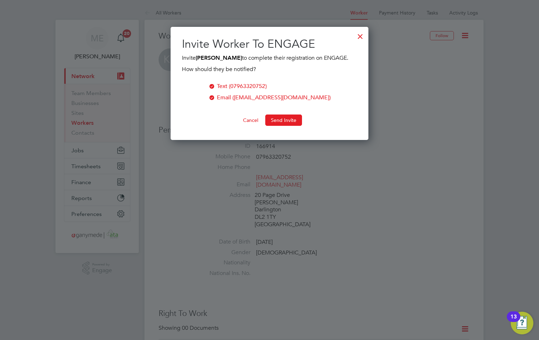
scroll to position [113, 198]
click at [280, 117] on button "Send Invite" at bounding box center [283, 119] width 37 height 11
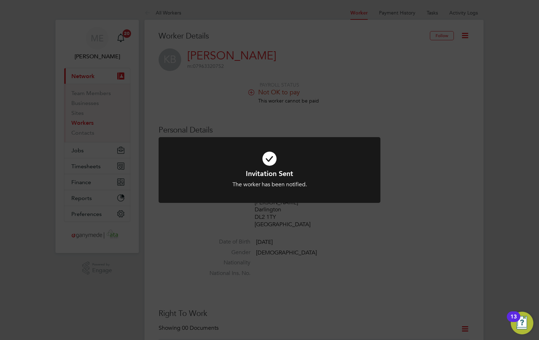
click at [253, 168] on icon at bounding box center [270, 159] width 184 height 28
